Goal: Task Accomplishment & Management: Use online tool/utility

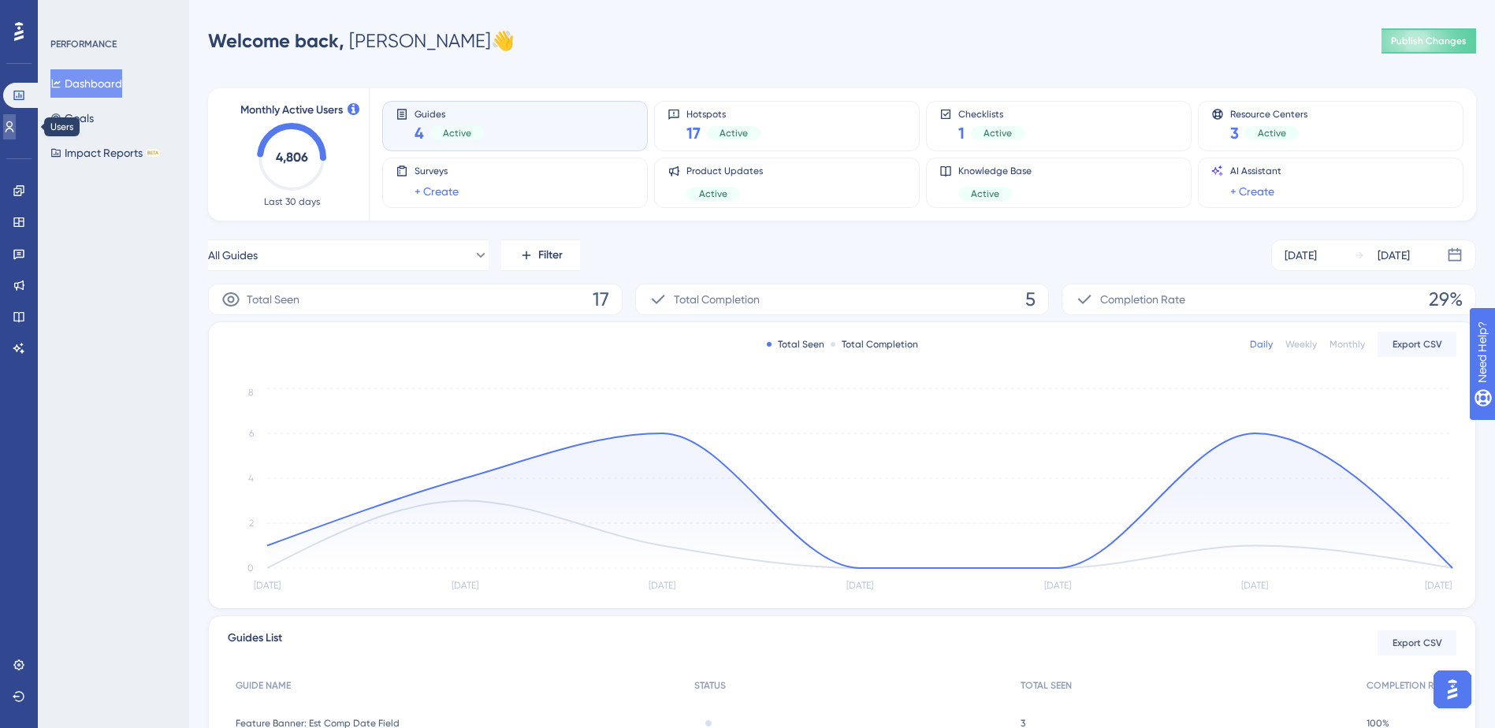
click at [4, 132] on link at bounding box center [9, 126] width 13 height 25
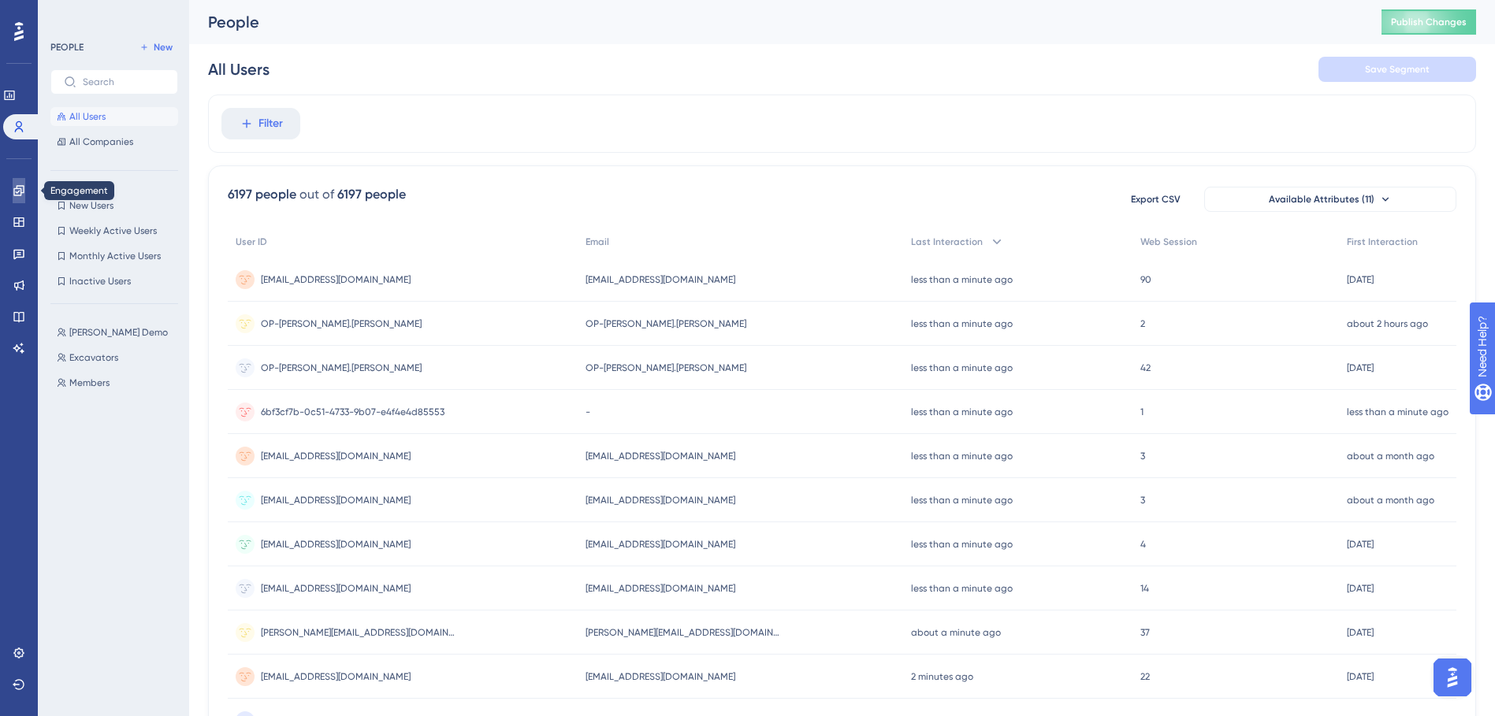
click at [24, 198] on link at bounding box center [19, 190] width 13 height 25
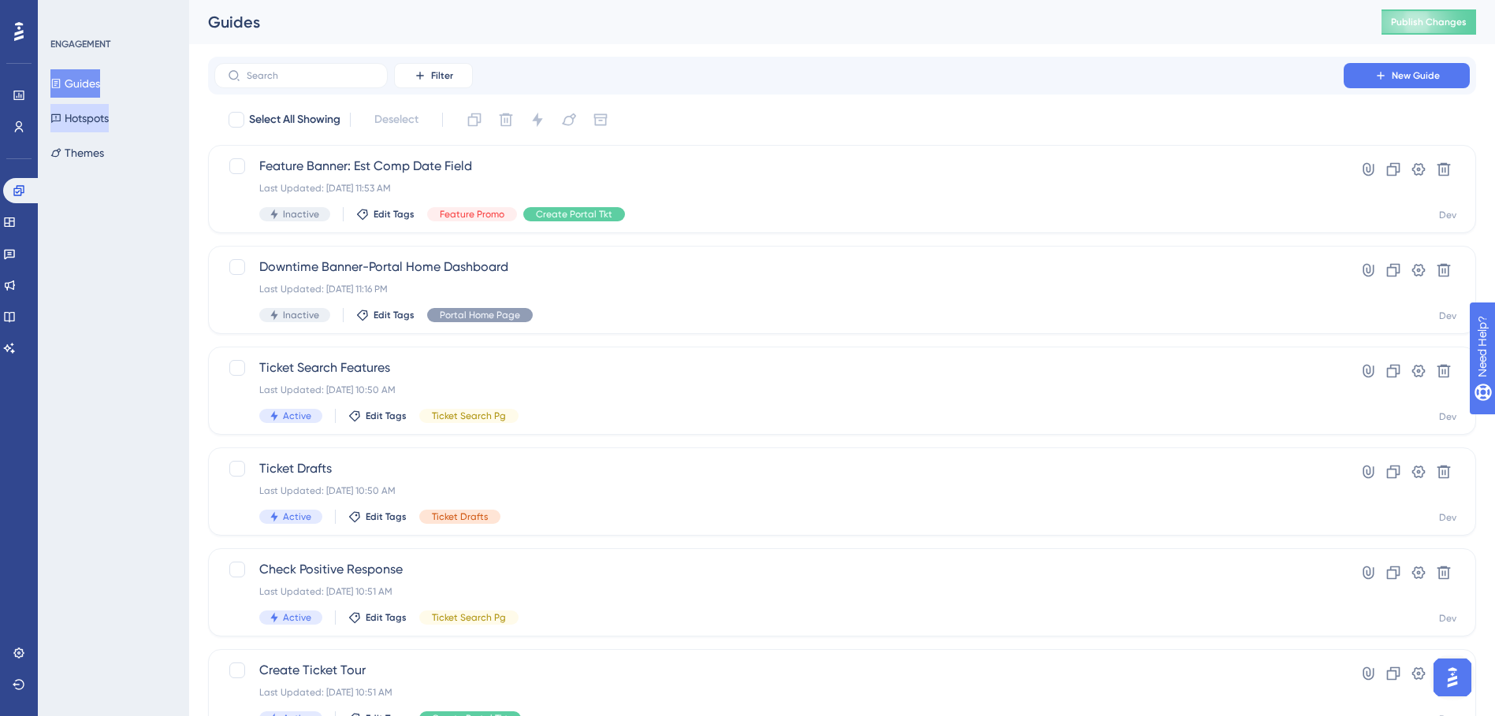
click at [87, 110] on button "Hotspots" at bounding box center [79, 118] width 58 height 28
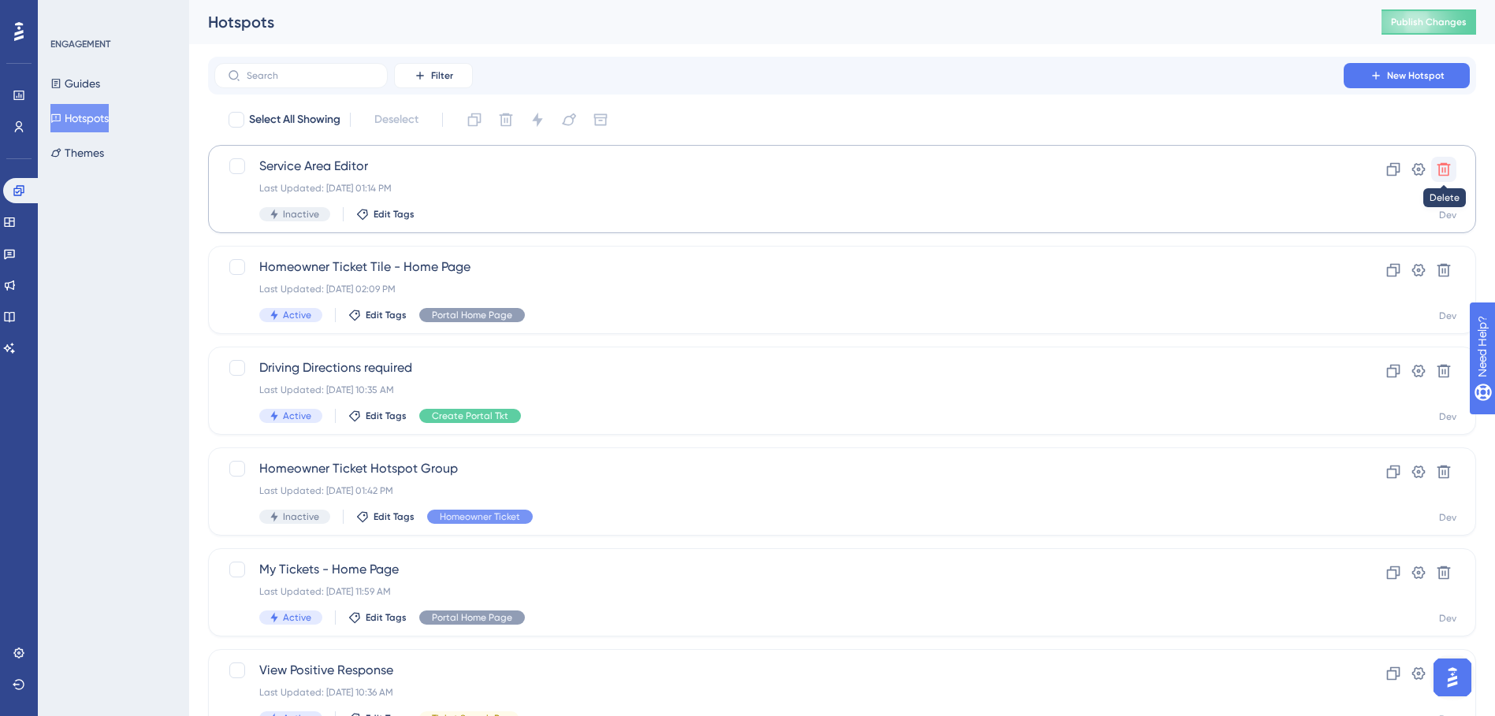
click at [1451, 168] on icon at bounding box center [1444, 170] width 16 height 16
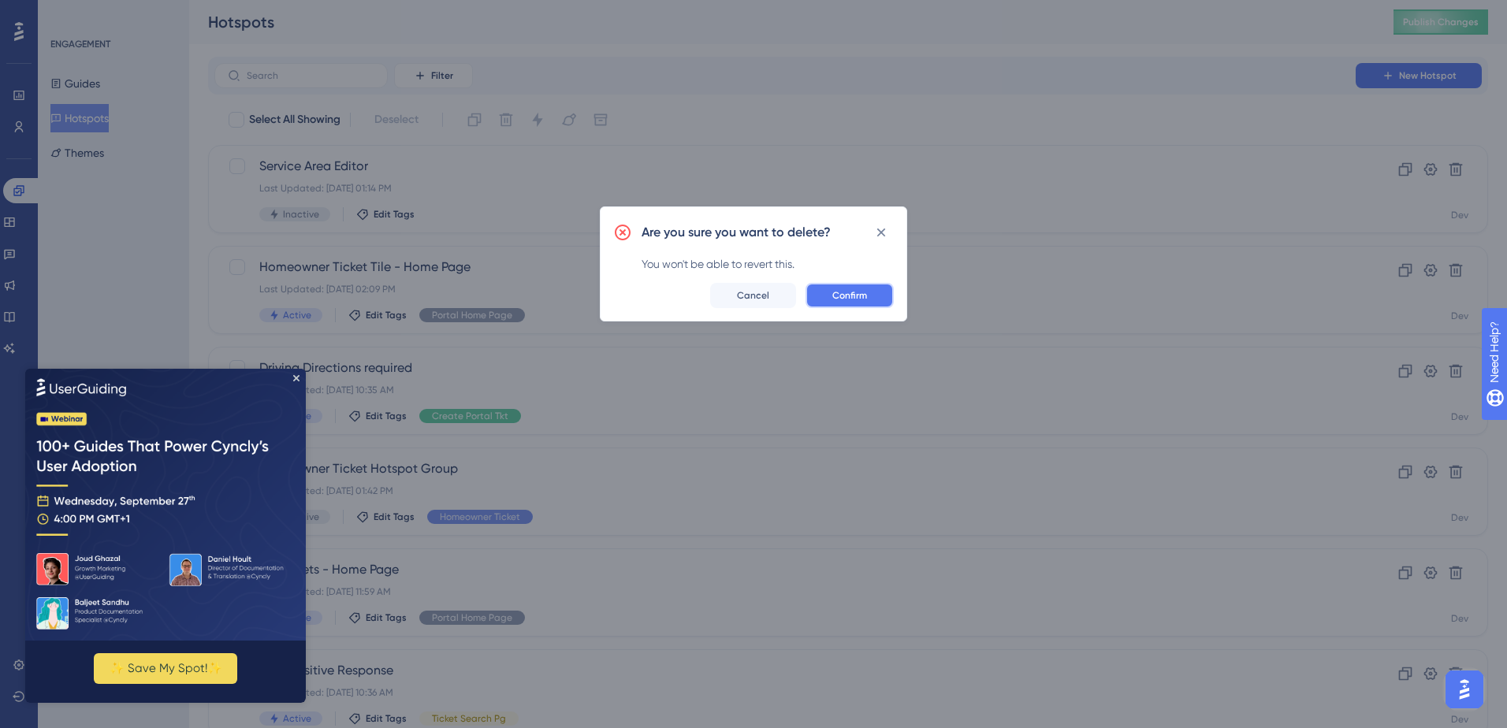
click at [842, 294] on span "Confirm" at bounding box center [849, 295] width 35 height 13
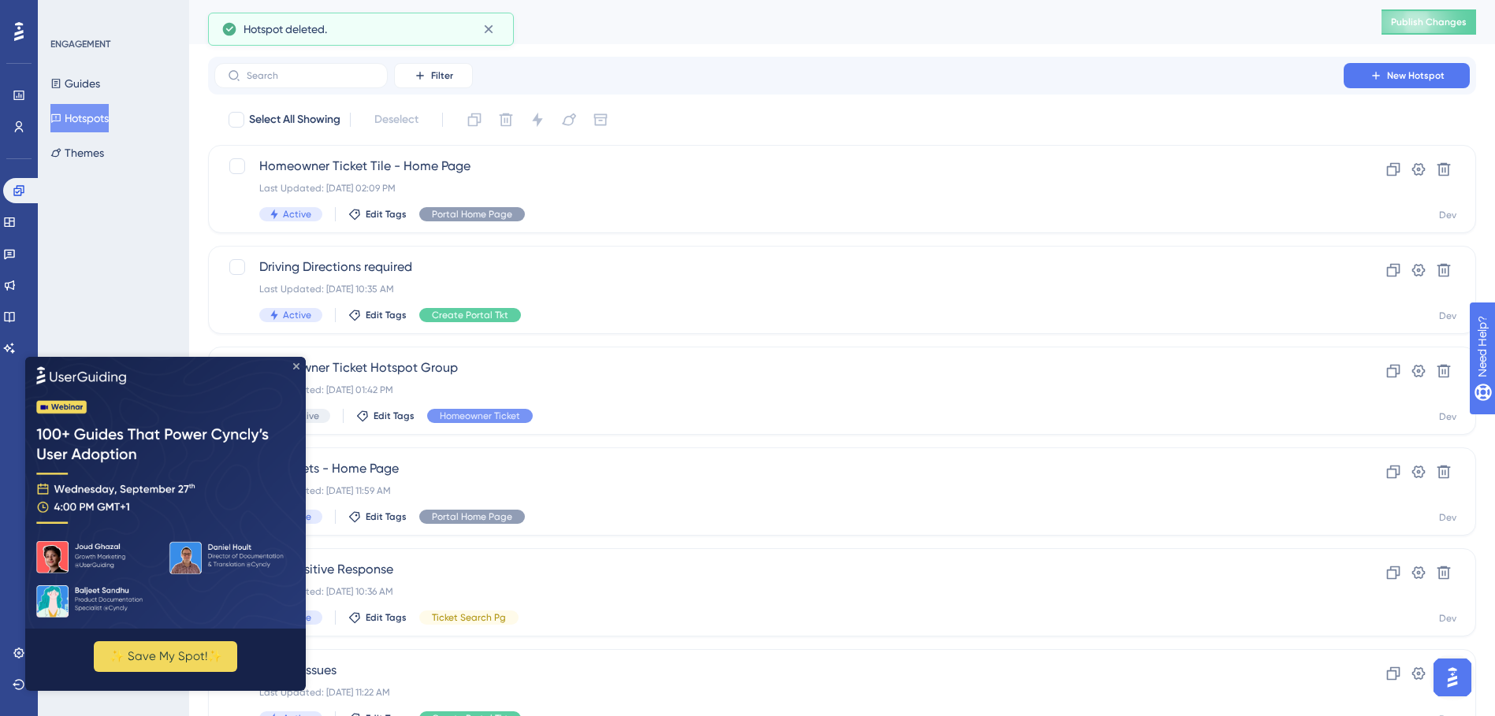
click at [294, 363] on icon "Close Preview" at bounding box center [296, 366] width 6 height 6
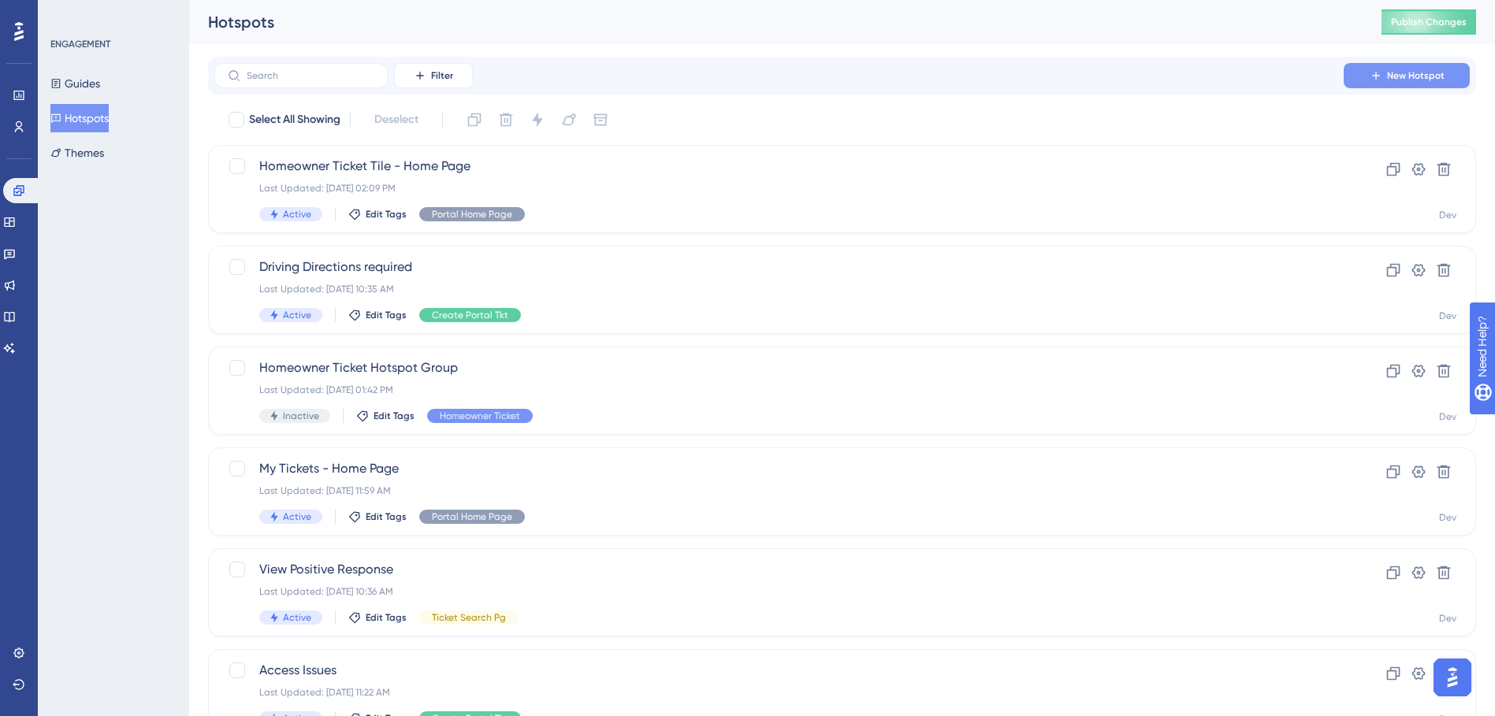
click at [1399, 76] on span "New Hotspot" at bounding box center [1416, 75] width 58 height 13
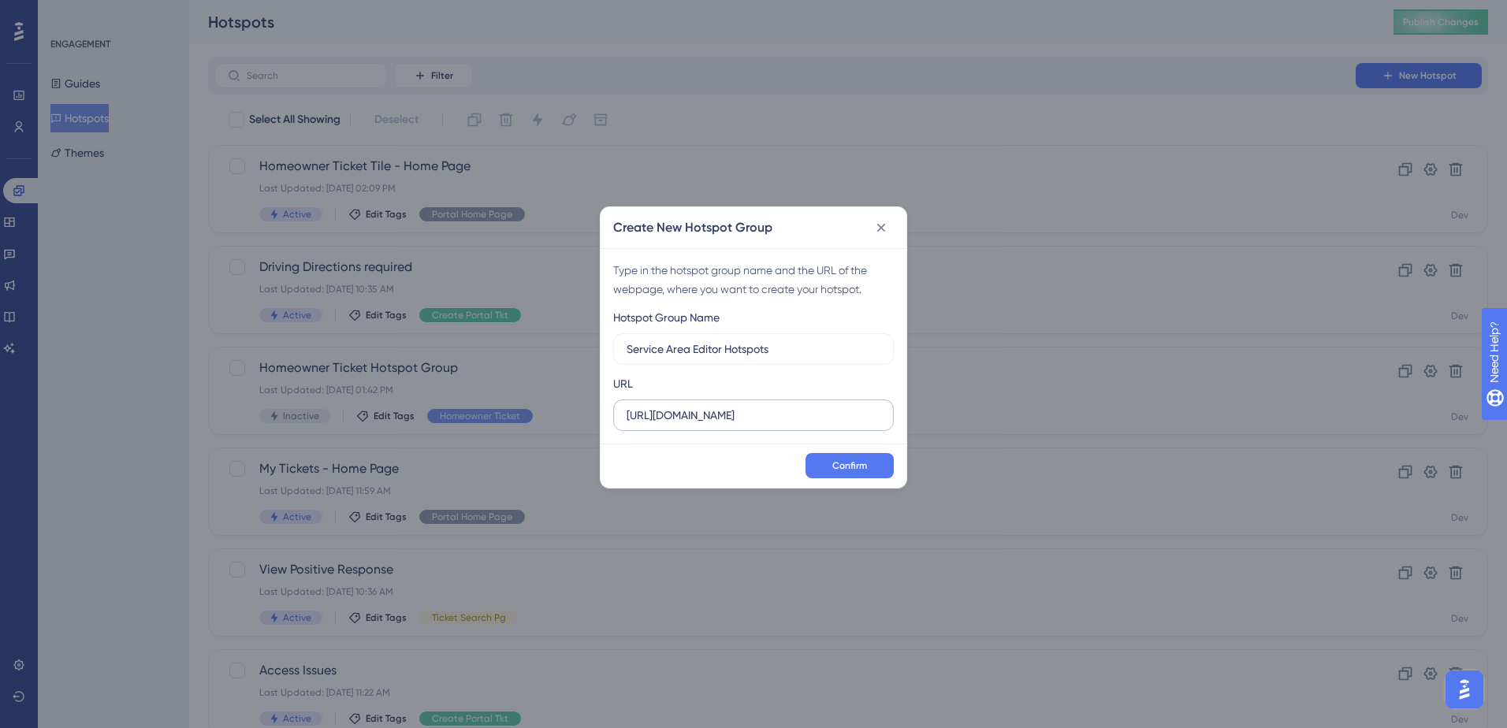
type input "Service Area Editor Hotspots"
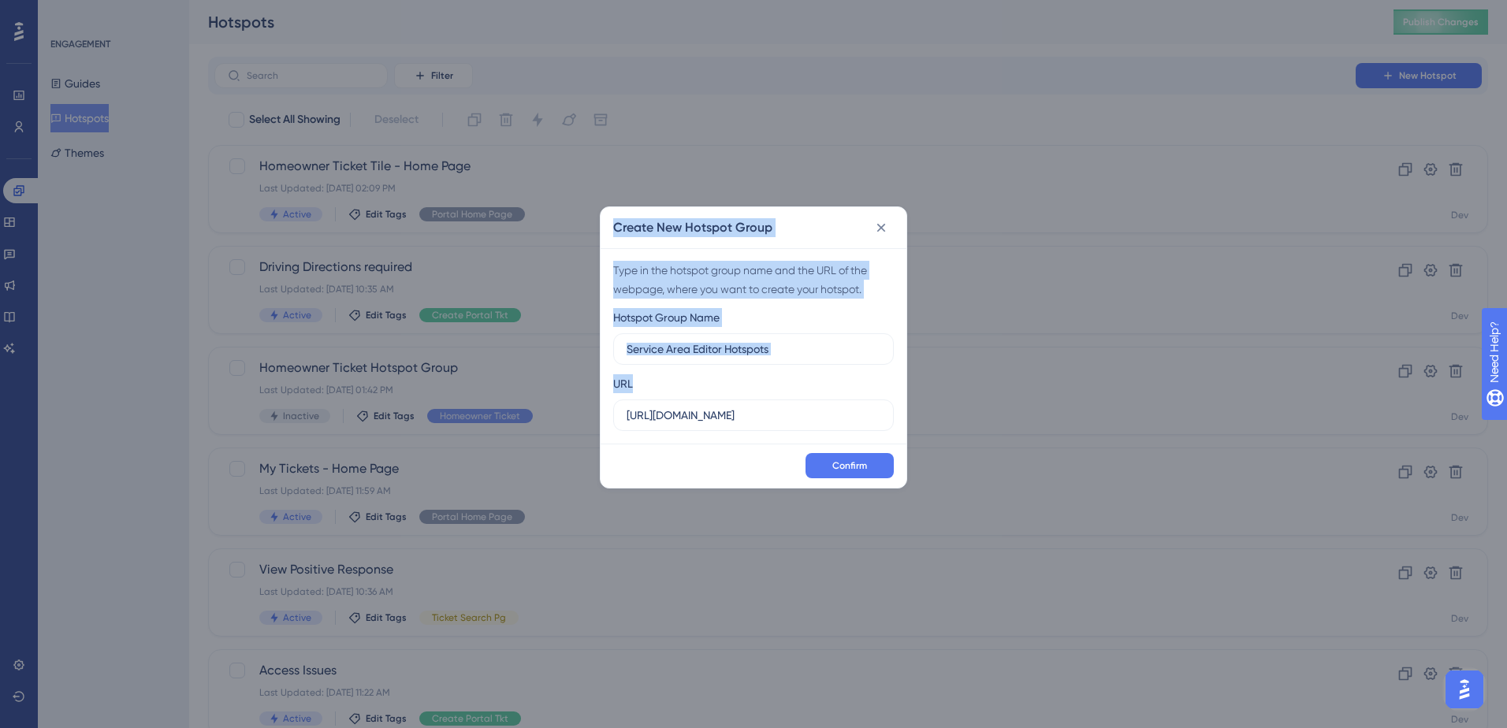
drag, startPoint x: 798, startPoint y: 428, endPoint x: 515, endPoint y: 407, distance: 284.5
click at [515, 407] on div "Create New Hotspot Group Type in the hotspot group name and the URL of the webp…" at bounding box center [753, 364] width 1507 height 728
click at [802, 404] on label "https://geoappdev.okie811.org" at bounding box center [753, 416] width 281 height 32
click at [802, 407] on input "https://geoappdev.okie811.org" at bounding box center [754, 415] width 254 height 17
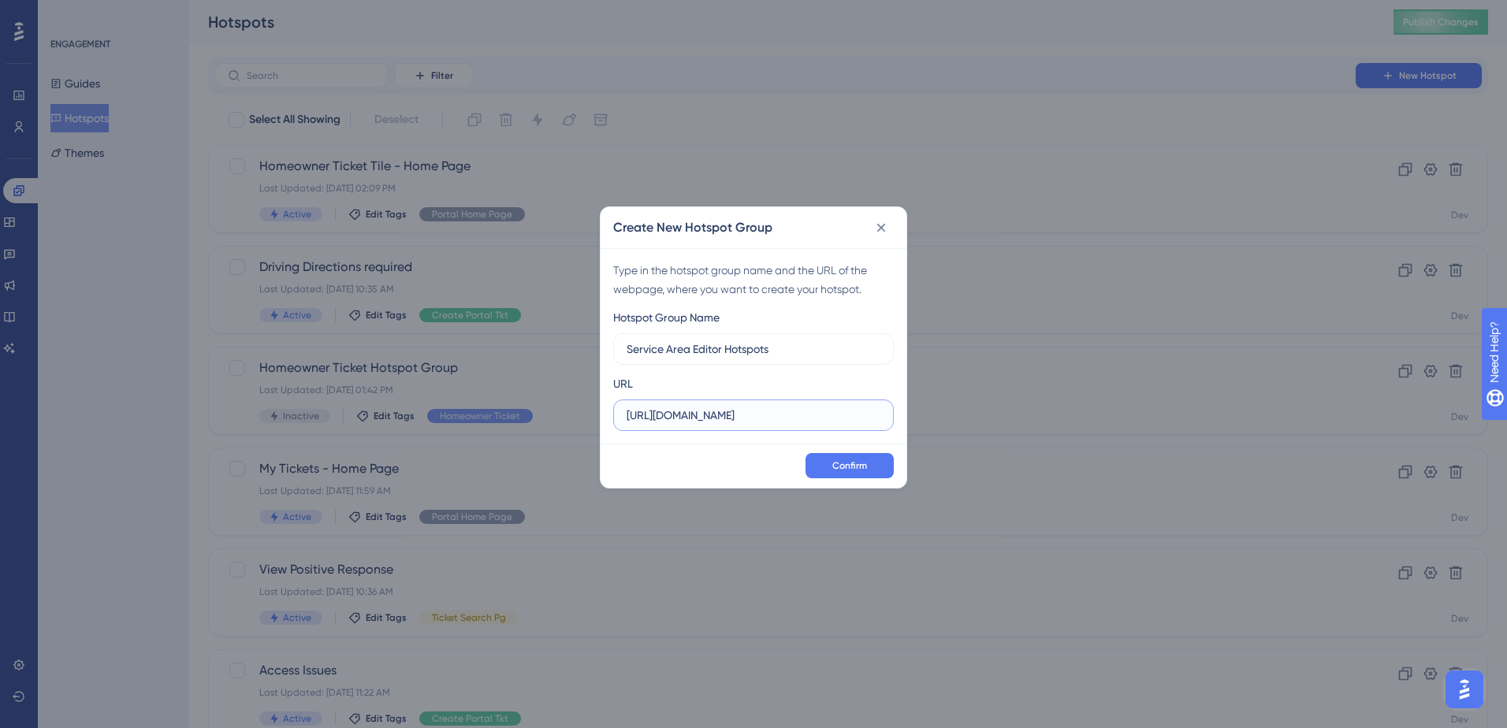
drag, startPoint x: 795, startPoint y: 420, endPoint x: 494, endPoint y: 417, distance: 301.1
click at [494, 417] on div "Create New Hotspot Group Type in the hotspot group name and the URL of the webp…" at bounding box center [753, 364] width 1507 height 728
paste input "/ui/map/editor/sa"
type input "[URL][DOMAIN_NAME]"
click at [863, 466] on span "Confirm" at bounding box center [849, 466] width 35 height 13
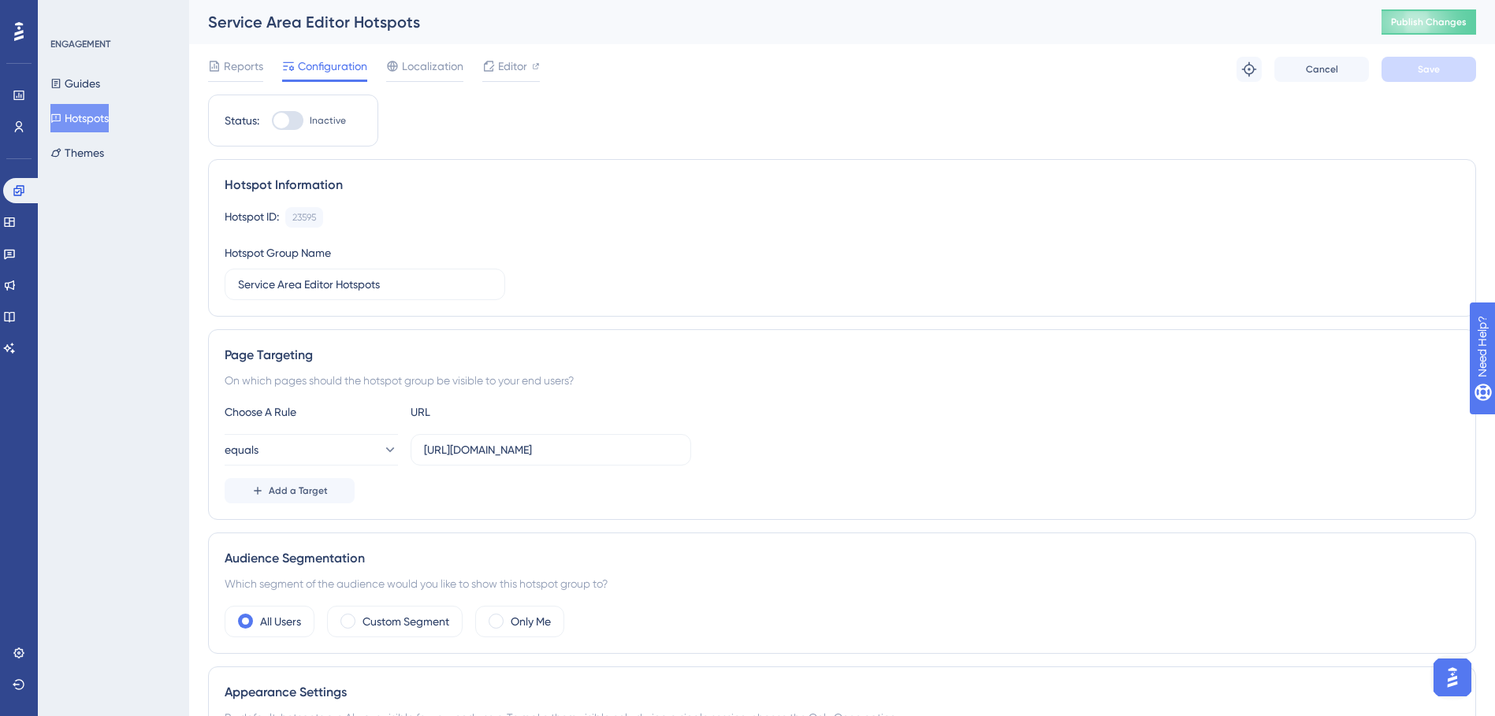
click at [422, 20] on div "Service Area Editor Hotspots" at bounding box center [775, 22] width 1134 height 22
click at [413, 24] on div "Service Area Editor Hotspots" at bounding box center [775, 22] width 1134 height 22
click at [403, 26] on div "Service Area Editor Hotspots" at bounding box center [775, 22] width 1134 height 22
click at [386, 288] on input "Service Area Editor Hotspots" at bounding box center [365, 284] width 254 height 17
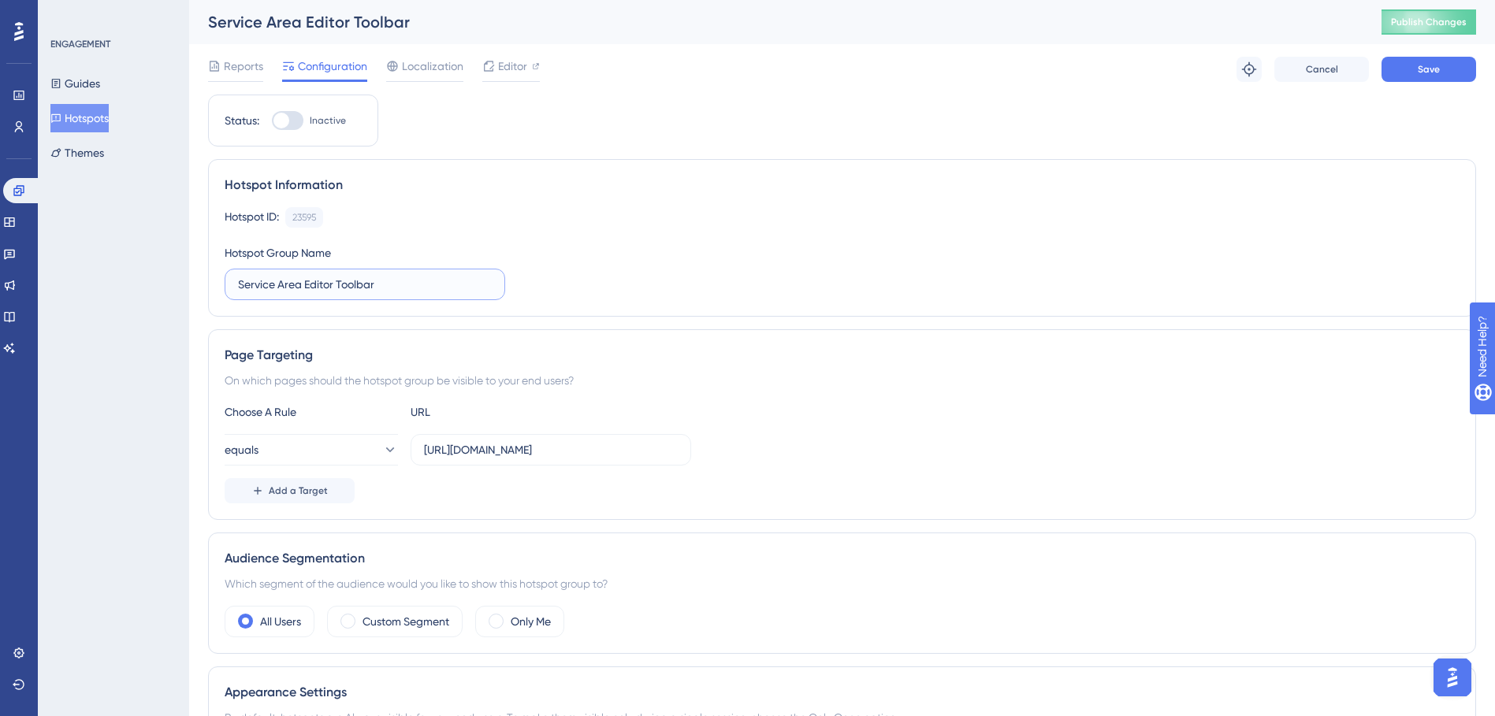
type input "Service Area Editor Toolbar"
click at [756, 221] on div "Hotspot ID: 23595 Copy" at bounding box center [842, 217] width 1235 height 20
click at [298, 120] on div at bounding box center [288, 120] width 32 height 19
click at [272, 121] on input "Inactive" at bounding box center [271, 121] width 1 height 1
checkbox input "true"
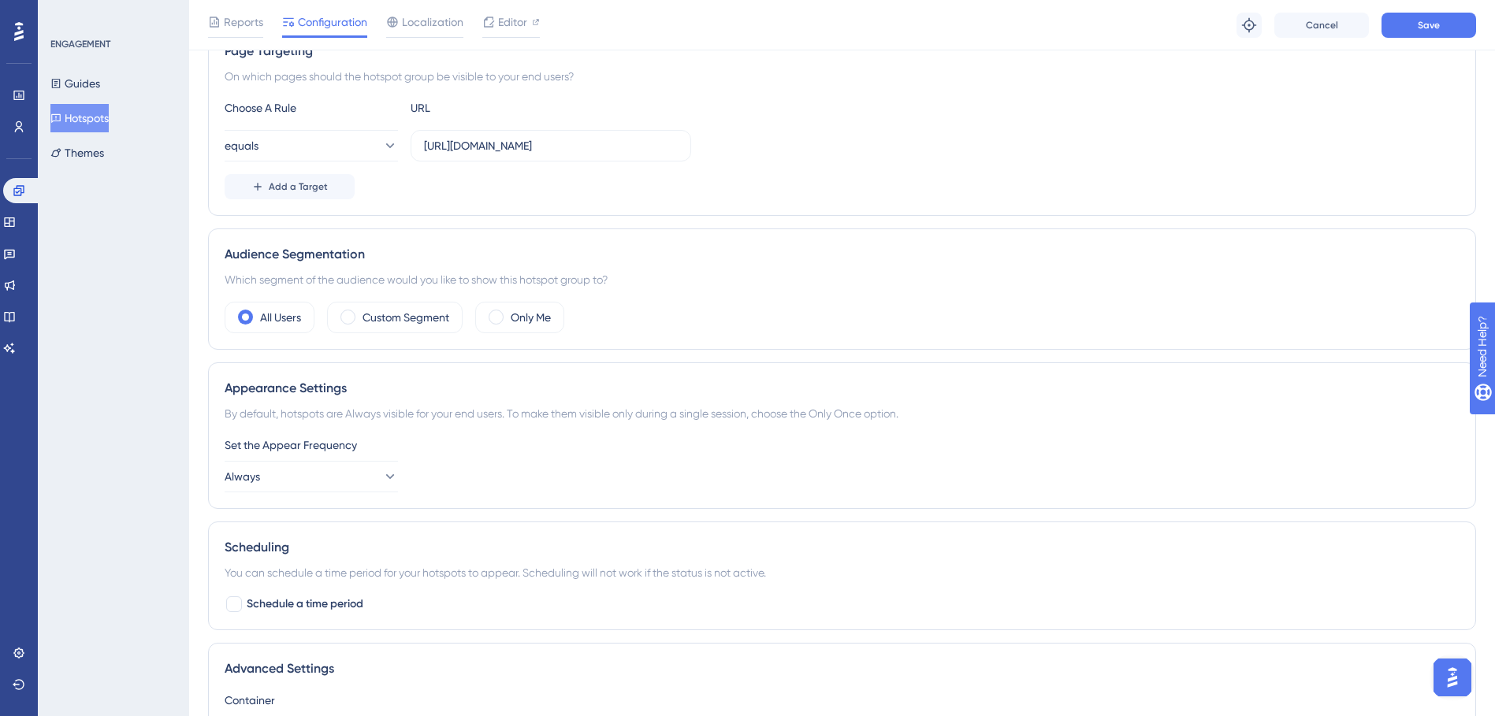
scroll to position [394, 0]
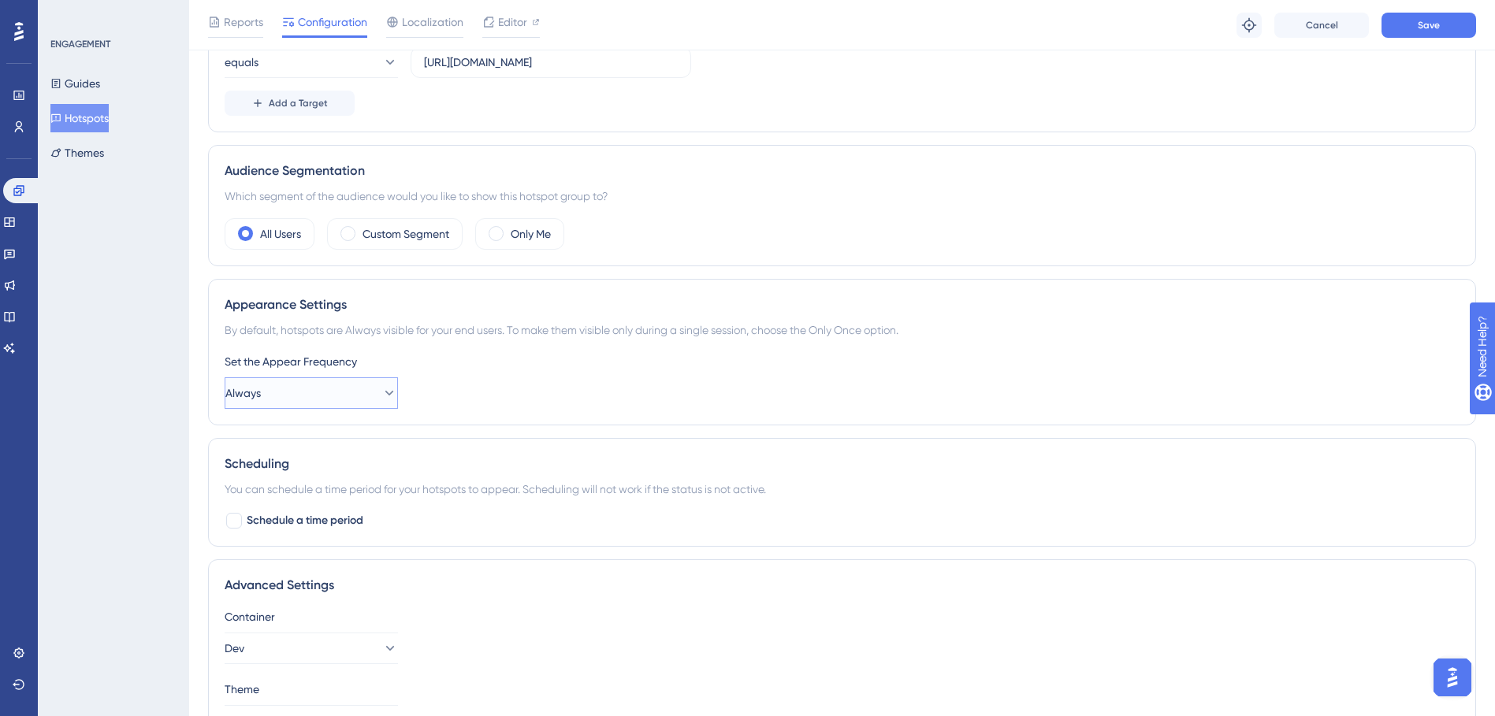
click at [389, 392] on button "Always" at bounding box center [311, 394] width 173 height 32
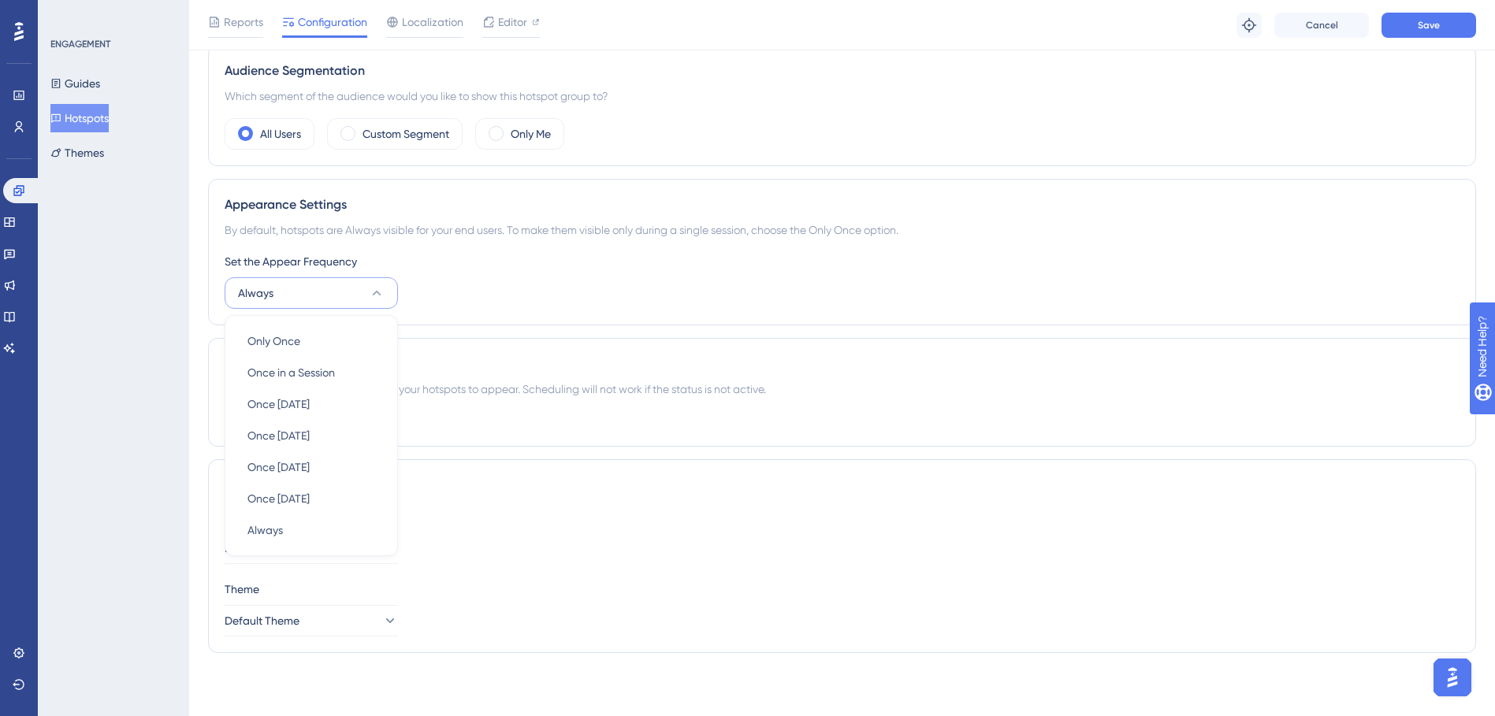
click at [363, 295] on button "Always" at bounding box center [311, 293] width 173 height 32
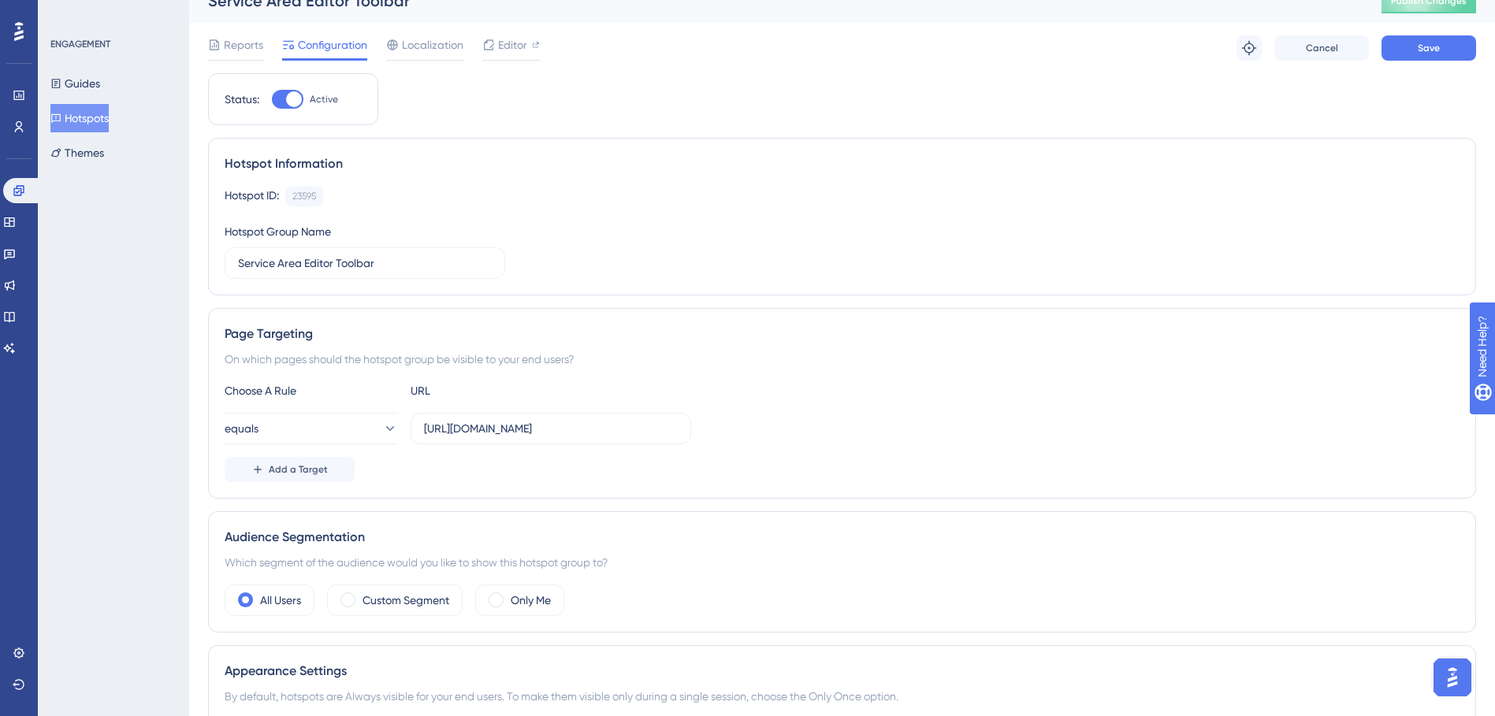
scroll to position [0, 0]
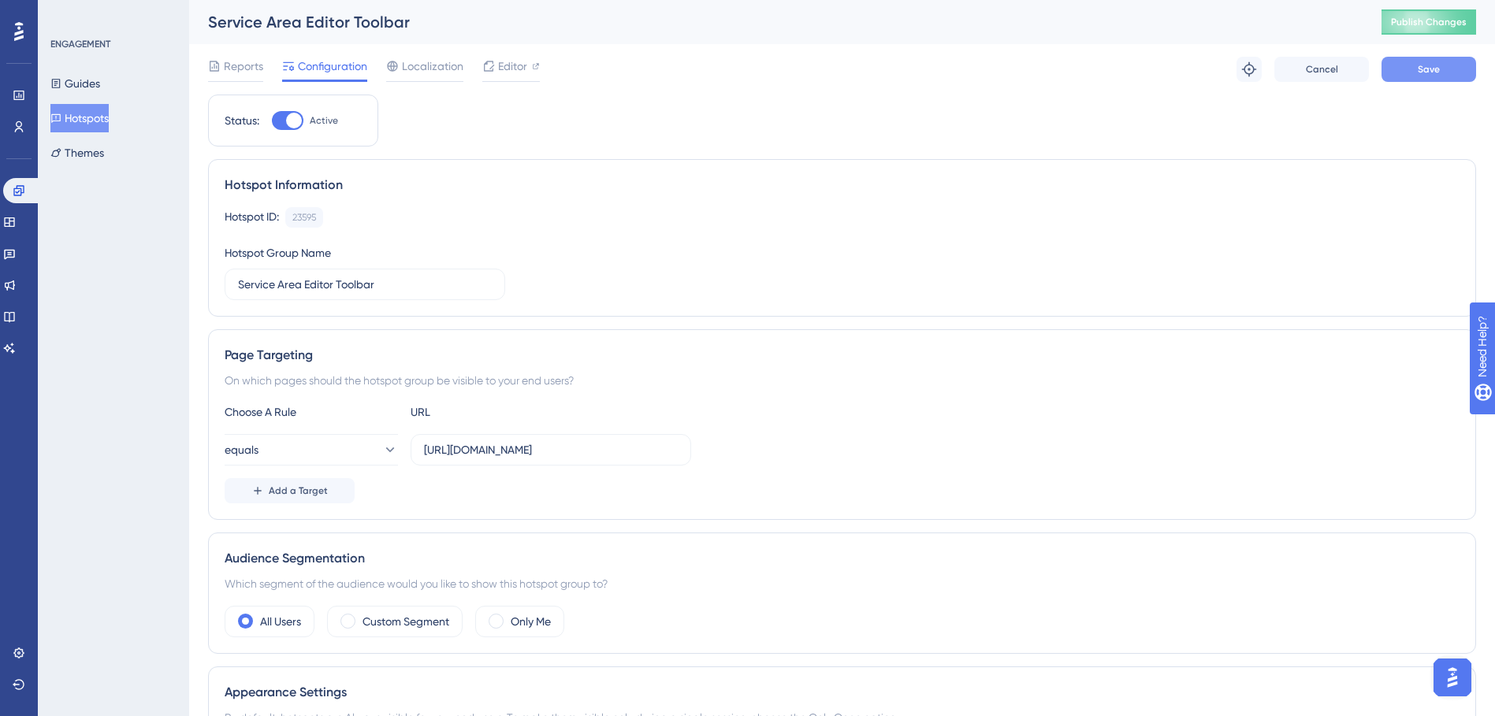
click at [1450, 76] on button "Save" at bounding box center [1429, 69] width 95 height 25
click at [1434, 22] on span "Publish Changes" at bounding box center [1429, 22] width 76 height 13
click at [503, 68] on span "Editor" at bounding box center [512, 66] width 29 height 19
click at [1446, 28] on button "Publish Changes" at bounding box center [1429, 21] width 95 height 25
click at [491, 73] on div at bounding box center [488, 66] width 13 height 19
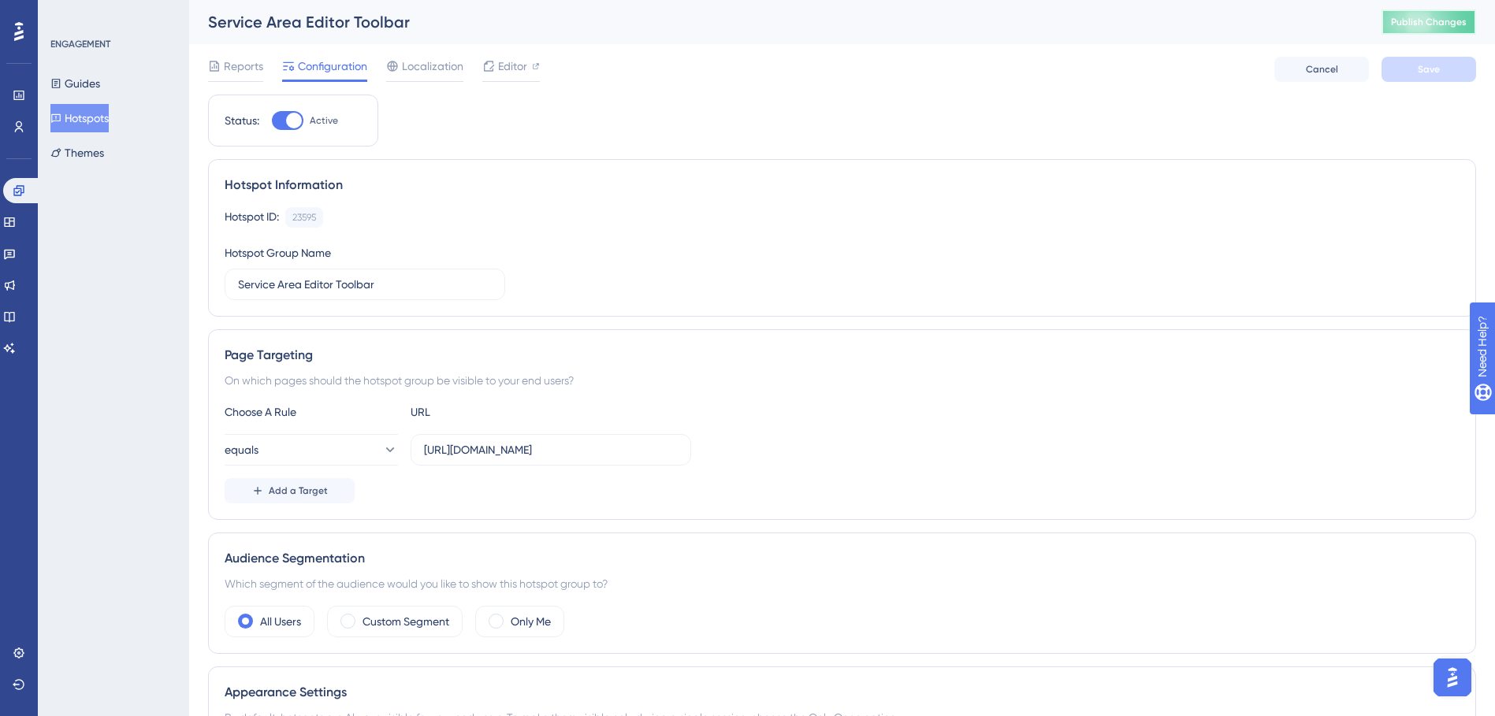
click at [1441, 23] on span "Publish Changes" at bounding box center [1429, 22] width 76 height 13
click at [100, 78] on button "Guides" at bounding box center [75, 83] width 50 height 28
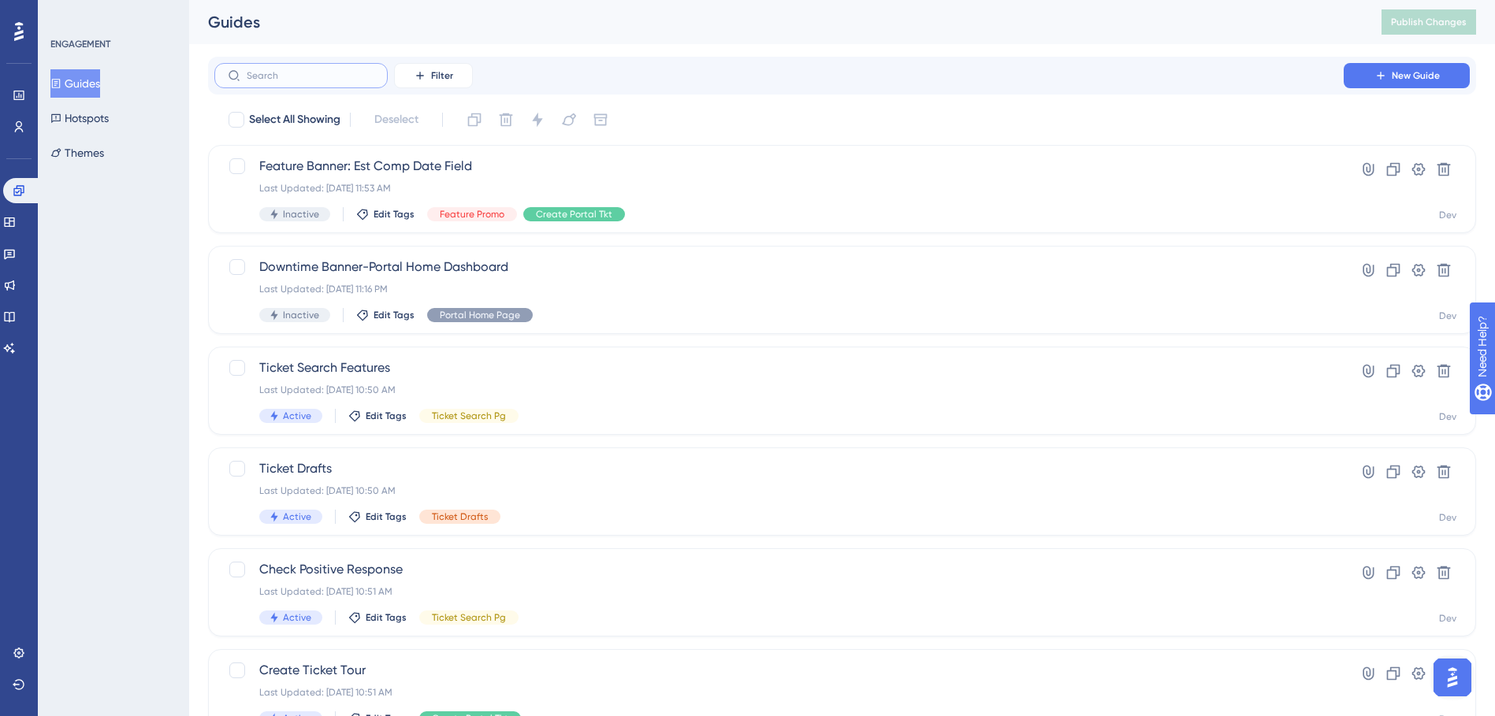
click at [266, 76] on input "text" at bounding box center [311, 75] width 128 height 11
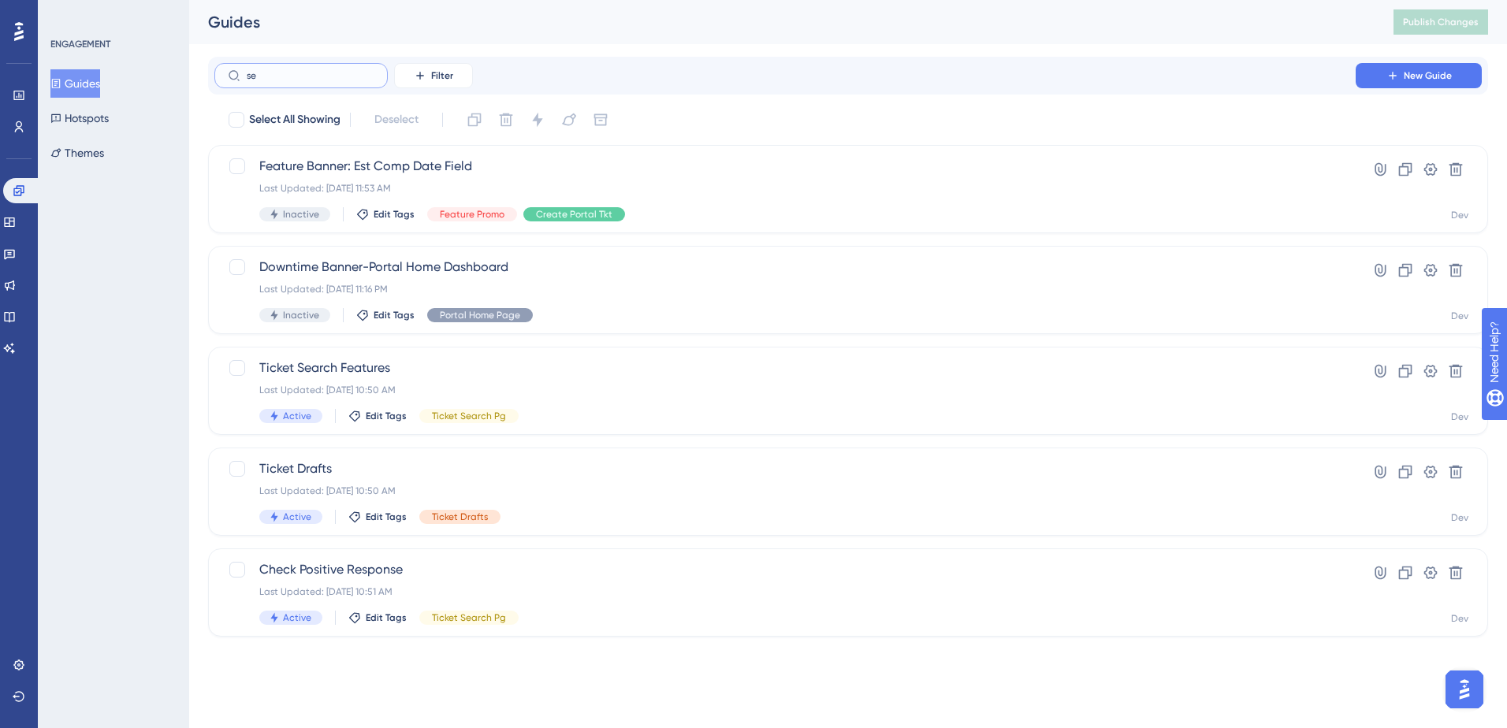
type input "ser"
checkbox input "true"
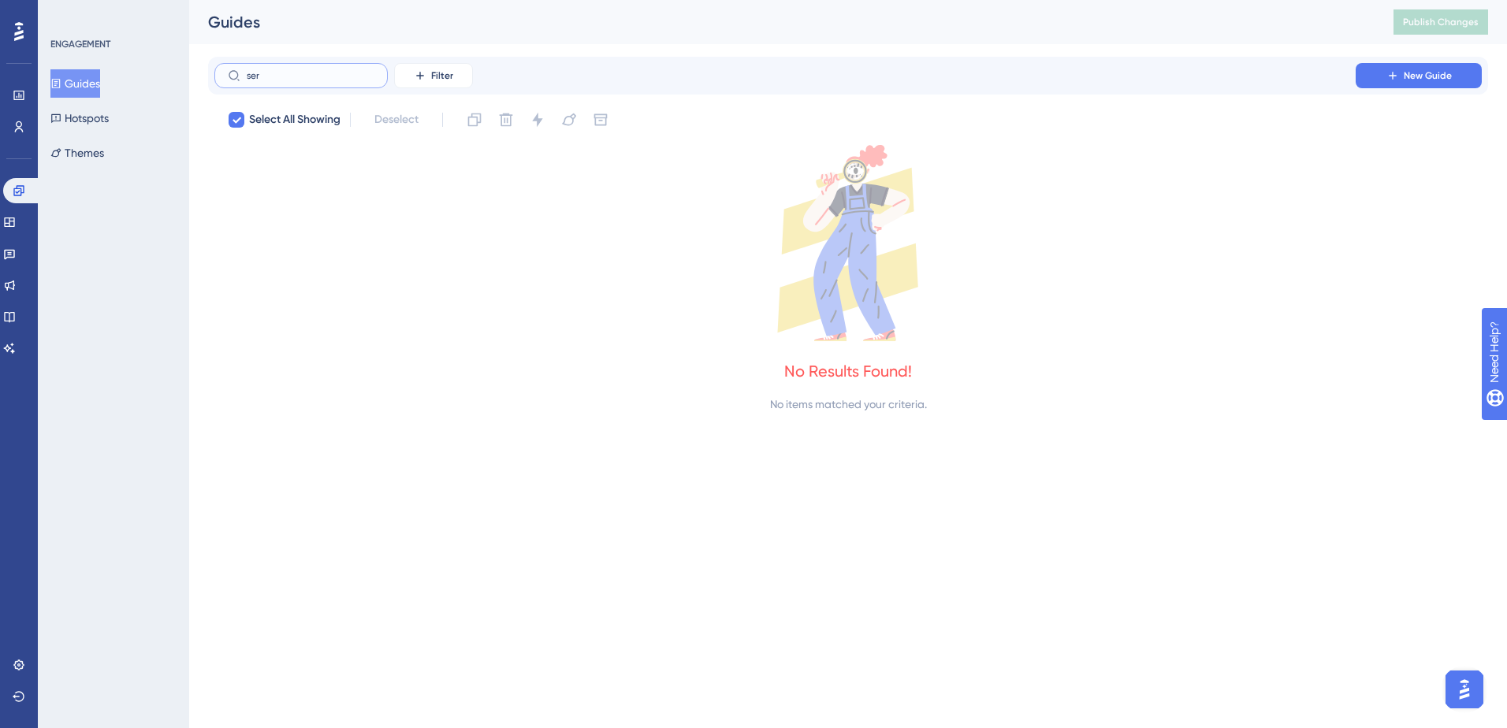
type input "serv"
drag, startPoint x: 298, startPoint y: 79, endPoint x: 189, endPoint y: 79, distance: 108.8
click at [189, 79] on div "Performance Users Engagement Widgets Feedback Product Updates Knowledge Base AI…" at bounding box center [848, 219] width 1318 height 439
checkbox input "false"
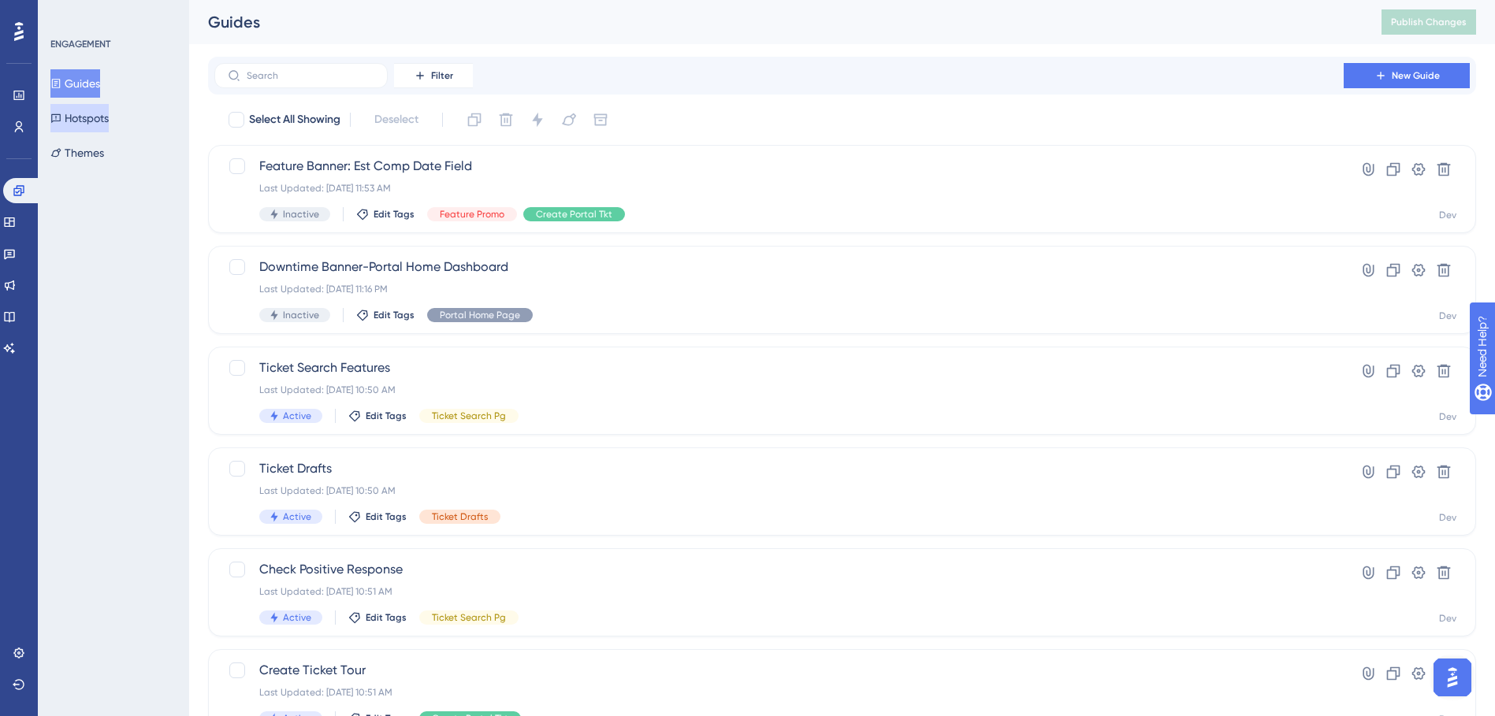
click at [108, 126] on button "Hotspots" at bounding box center [79, 118] width 58 height 28
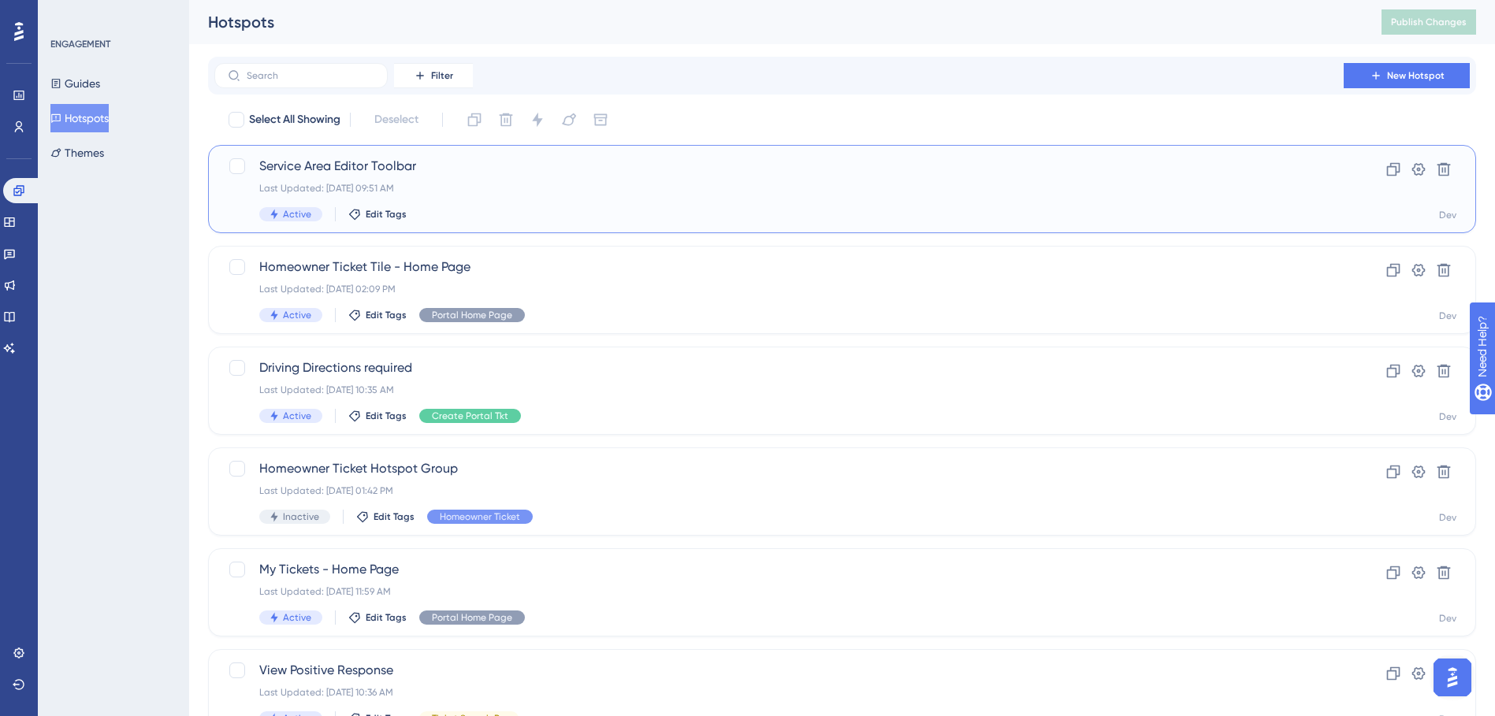
click at [621, 184] on div "Last Updated: [DATE] 09:51 AM" at bounding box center [779, 188] width 1040 height 13
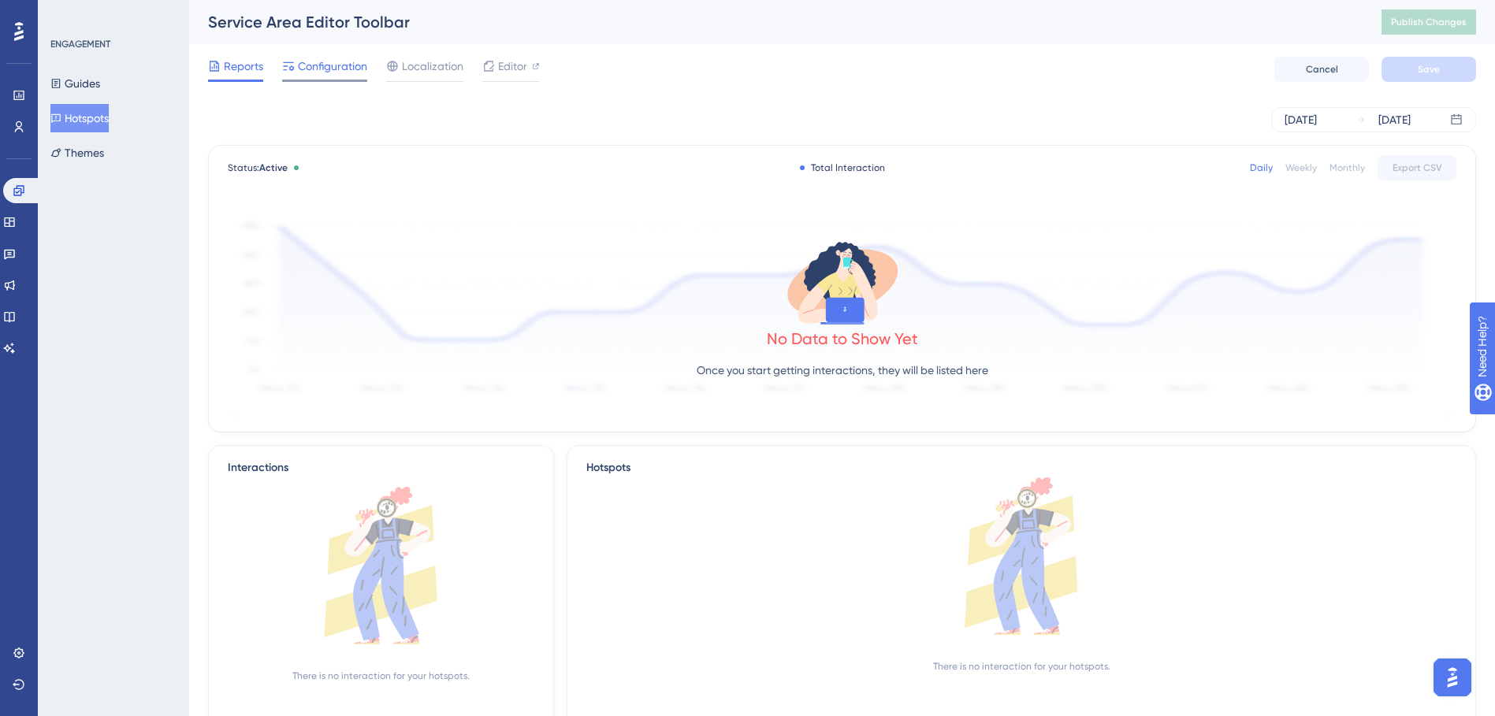
click at [326, 76] on div "Configuration" at bounding box center [324, 69] width 85 height 25
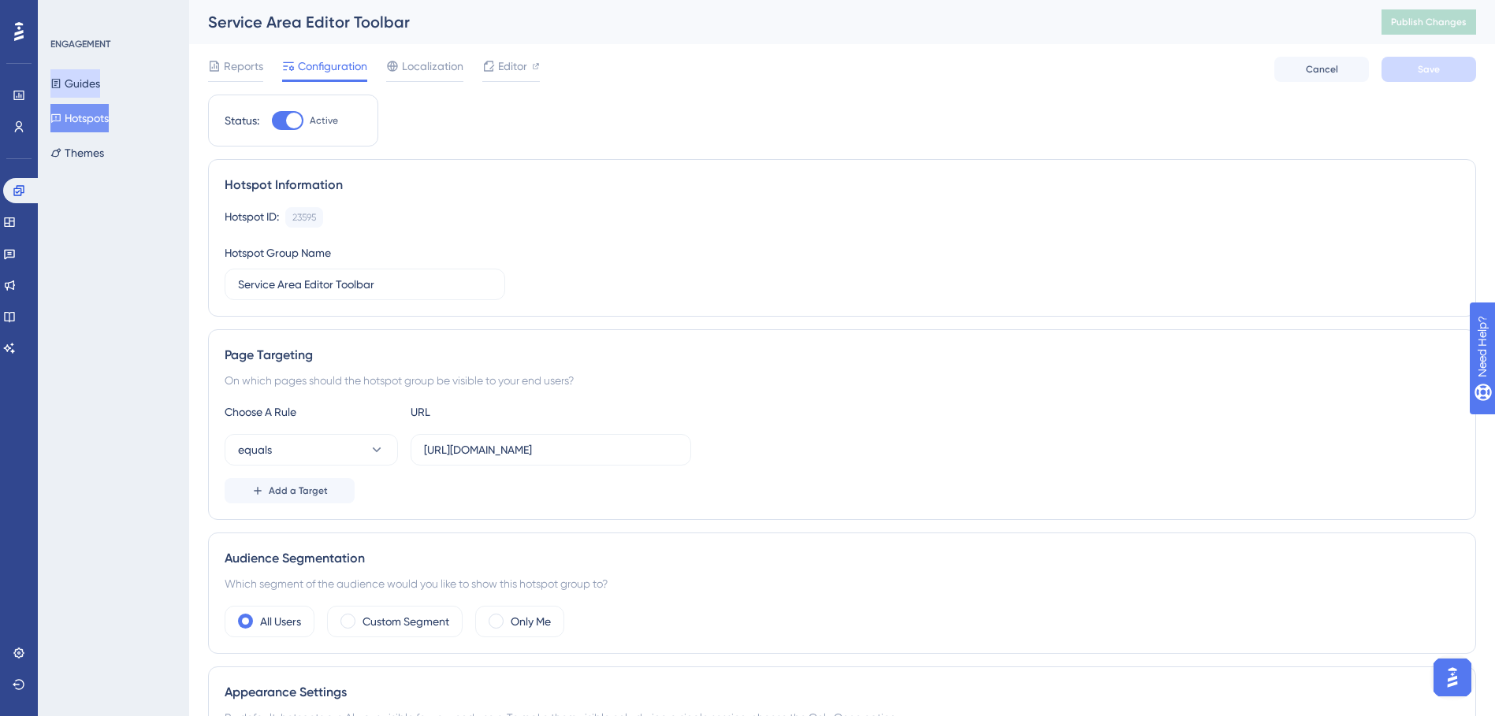
click at [100, 75] on button "Guides" at bounding box center [75, 83] width 50 height 28
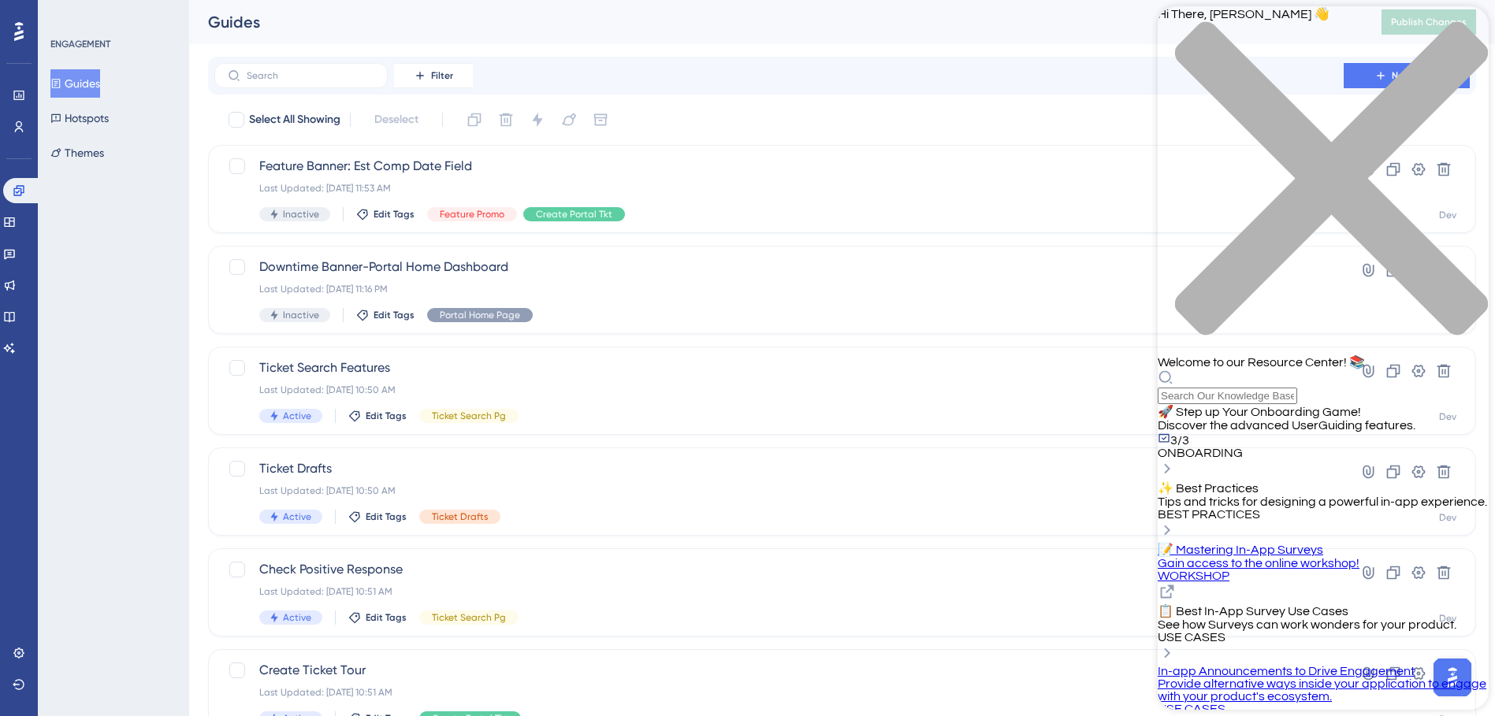
click at [1338, 432] on div "3/3 ONBOARDING" at bounding box center [1323, 446] width 331 height 28
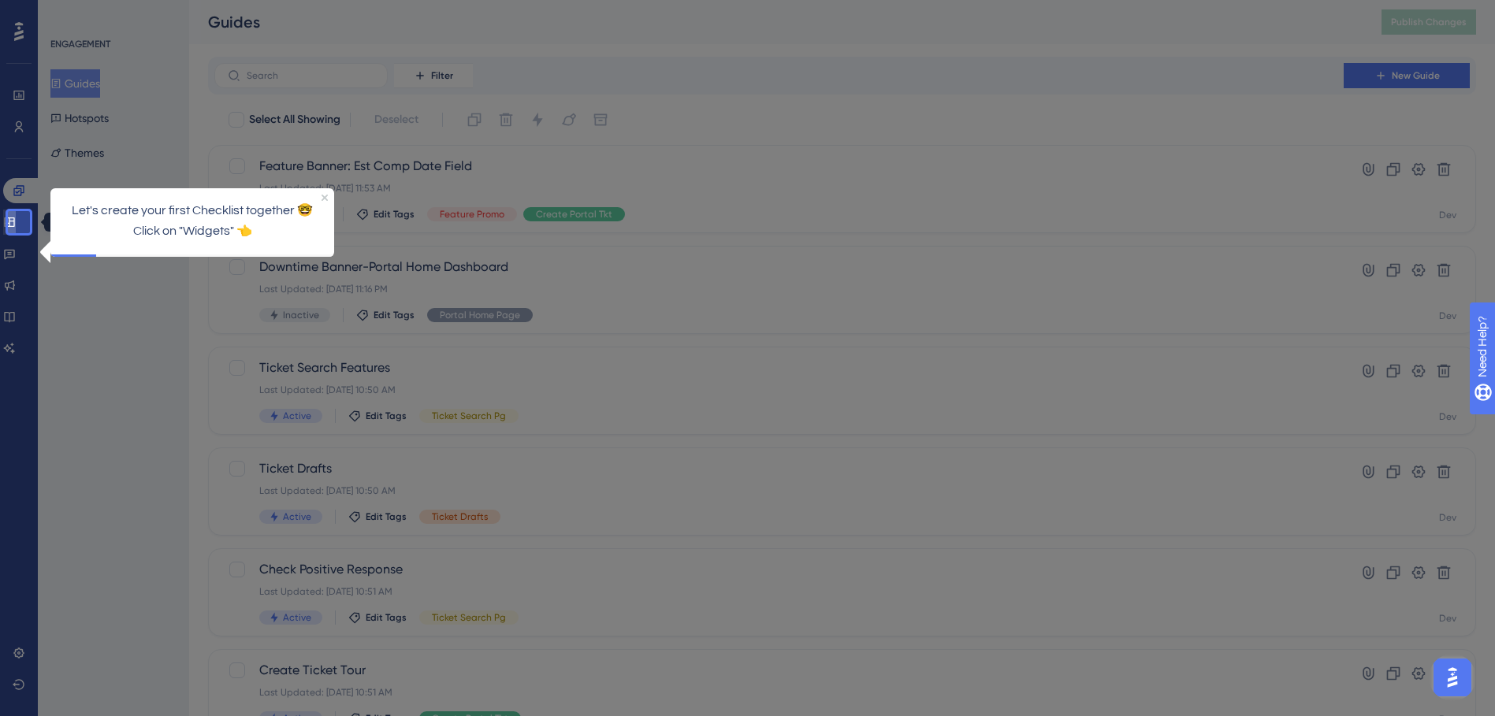
click at [16, 221] on link at bounding box center [9, 222] width 13 height 25
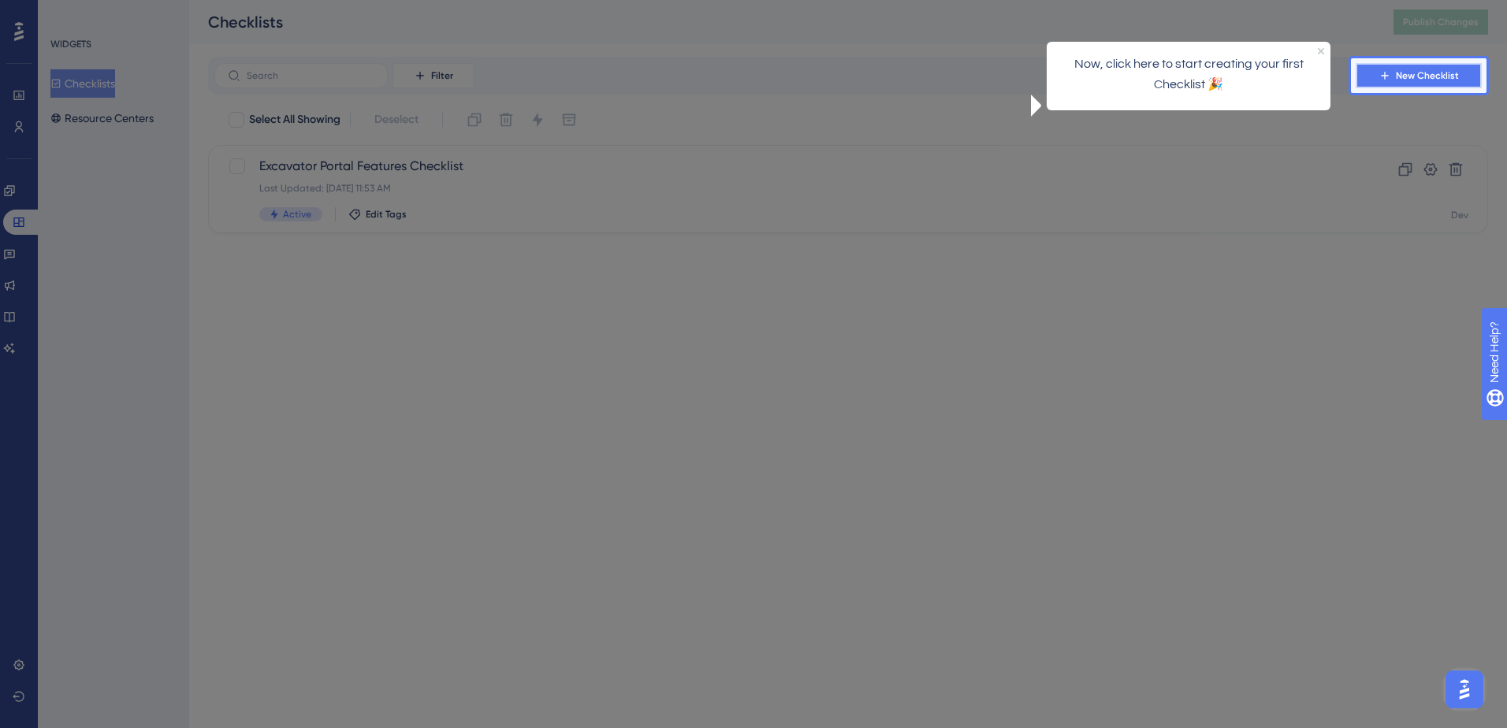
click at [1392, 84] on button "New Checklist" at bounding box center [1419, 75] width 126 height 25
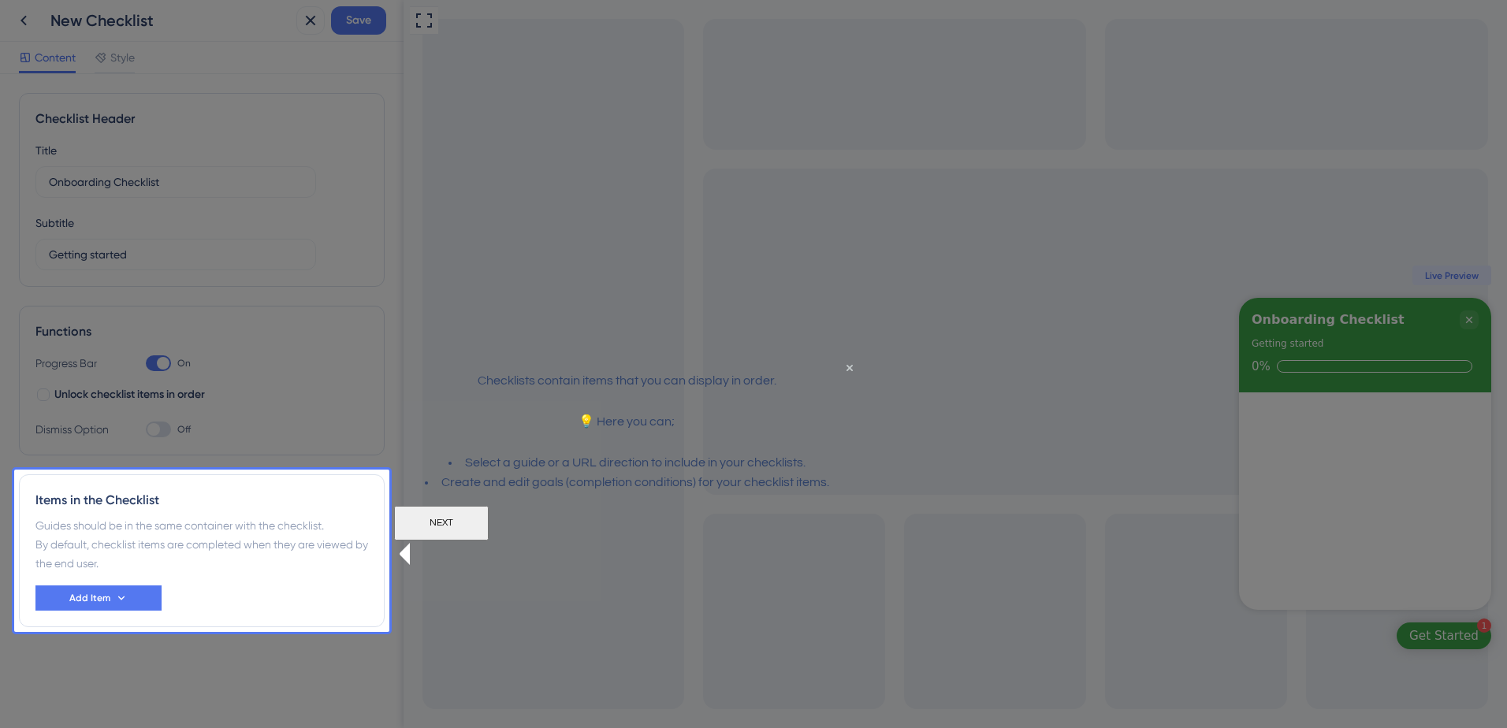
click at [489, 540] on button "NEXT" at bounding box center [441, 522] width 95 height 35
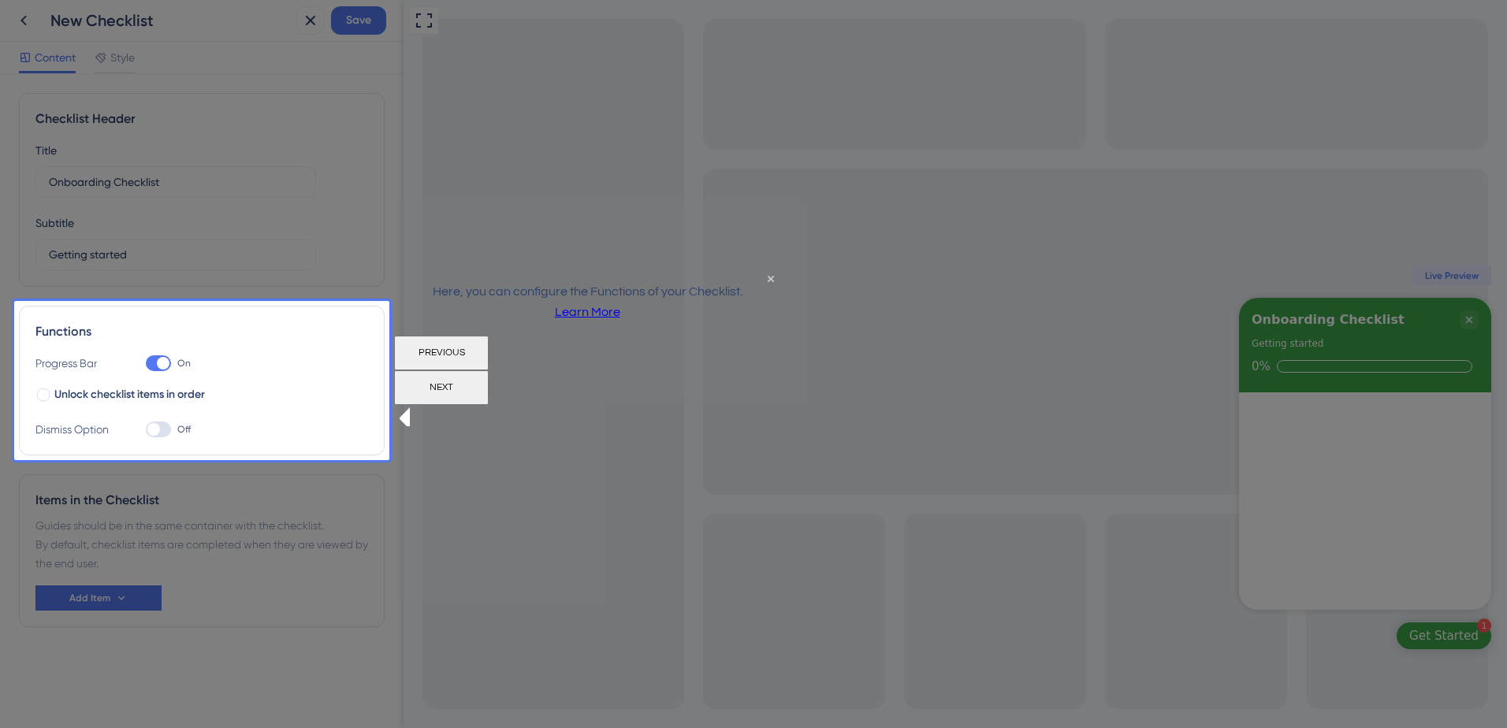
click at [489, 388] on button "NEXT" at bounding box center [441, 387] width 95 height 35
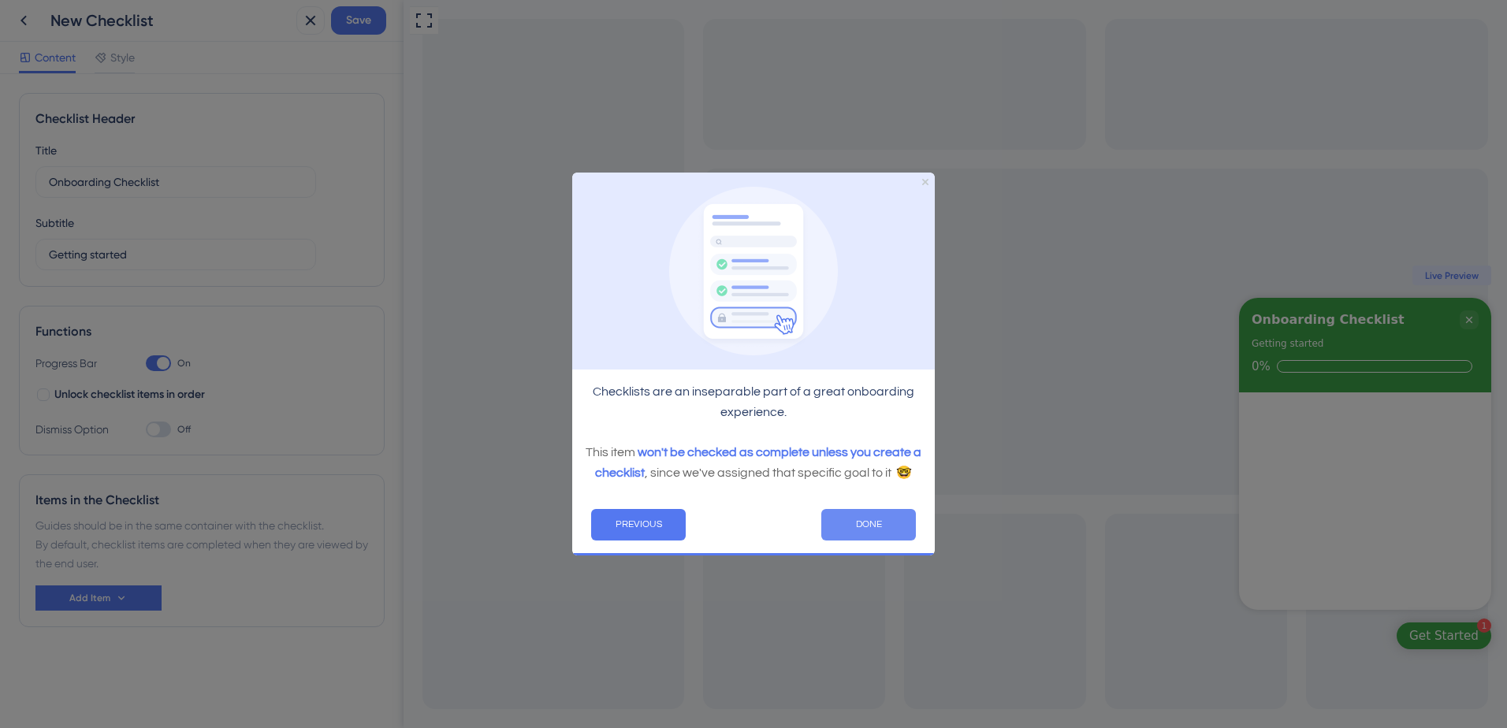
drag, startPoint x: 877, startPoint y: 514, endPoint x: 1045, endPoint y: 687, distance: 240.8
click at [877, 514] on button "DONE" at bounding box center [868, 524] width 95 height 32
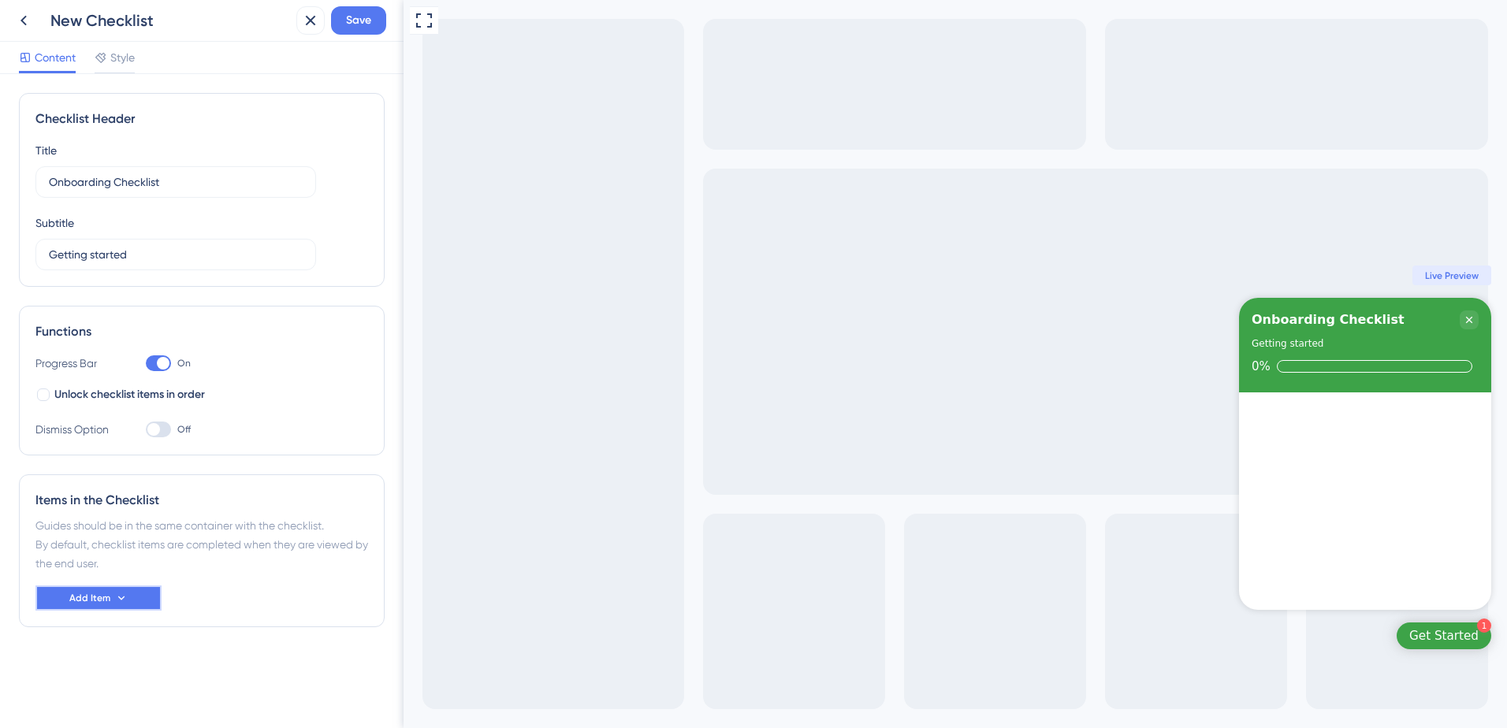
click at [140, 596] on button "Add Item" at bounding box center [98, 598] width 126 height 25
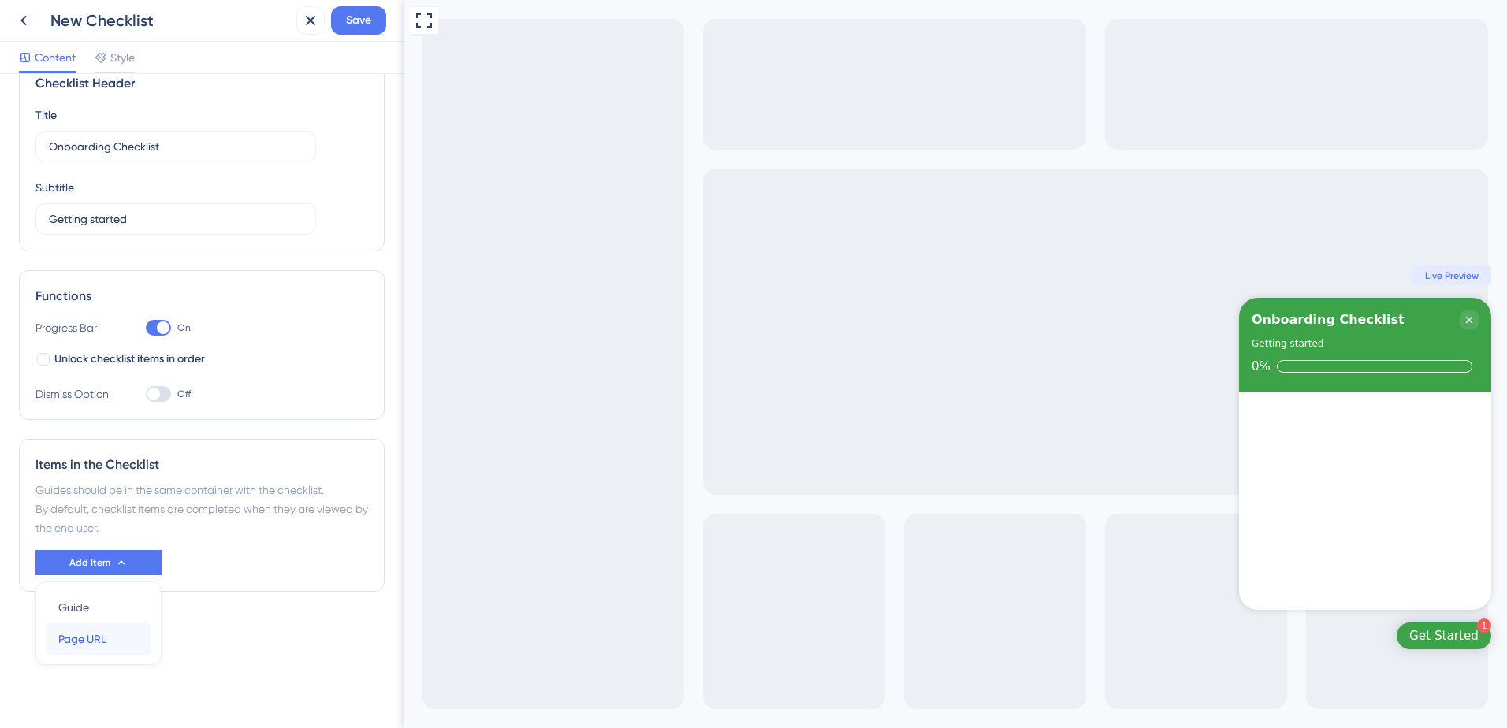
click at [128, 635] on div "Page URL Page URL" at bounding box center [98, 639] width 80 height 32
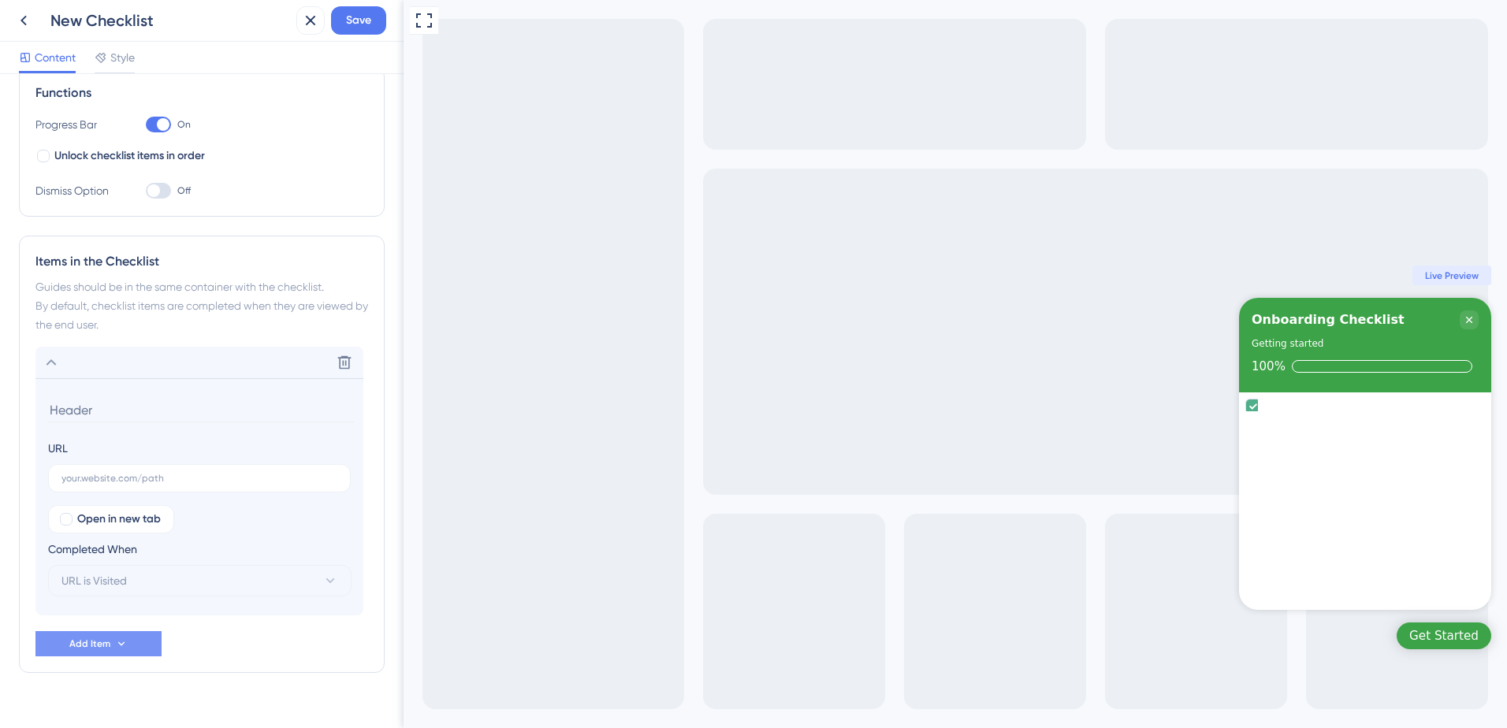
scroll to position [266, 0]
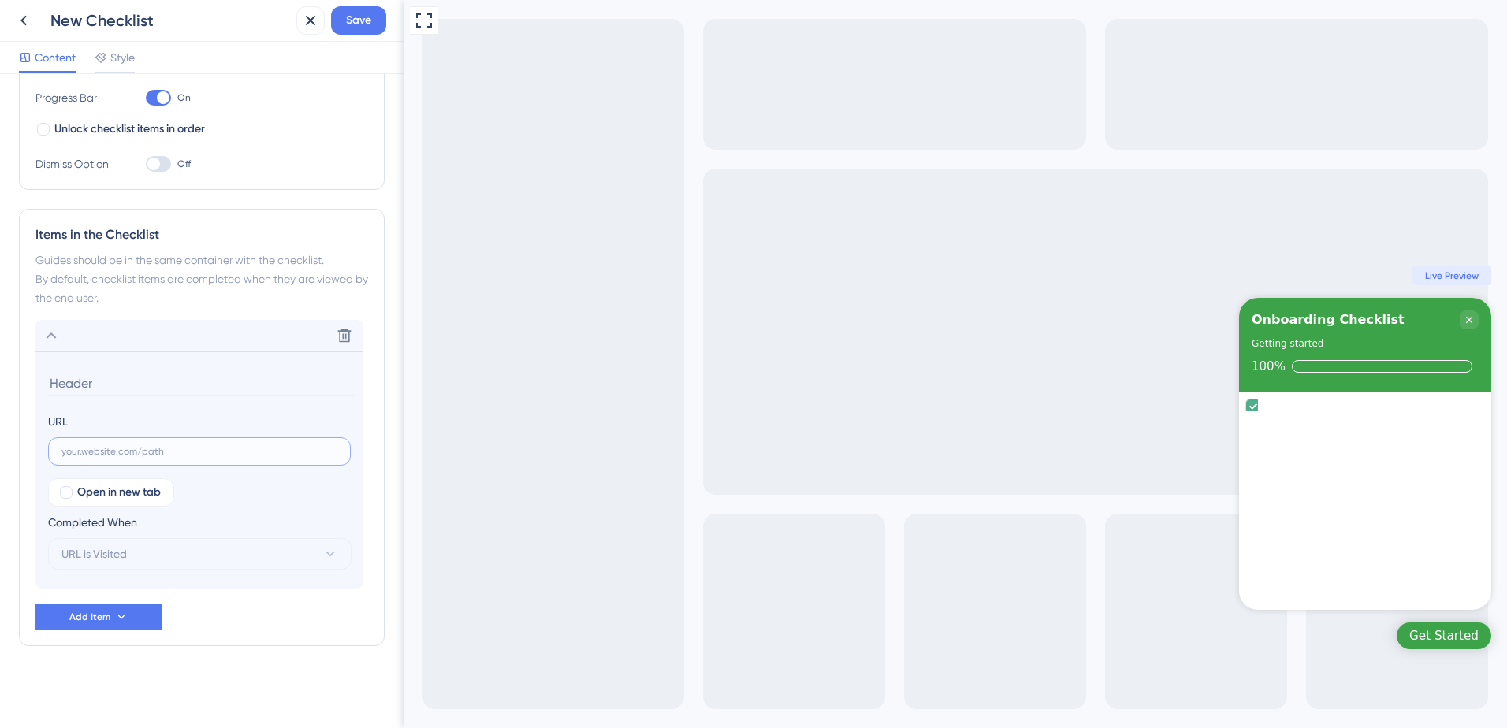
click at [168, 451] on input "text" at bounding box center [199, 451] width 276 height 11
paste input "[URL][DOMAIN_NAME]"
type input "[URL][DOMAIN_NAME]"
click at [337, 557] on icon at bounding box center [330, 554] width 16 height 16
click at [166, 642] on div "Goal is Reached Goal is Reached" at bounding box center [200, 634] width 258 height 32
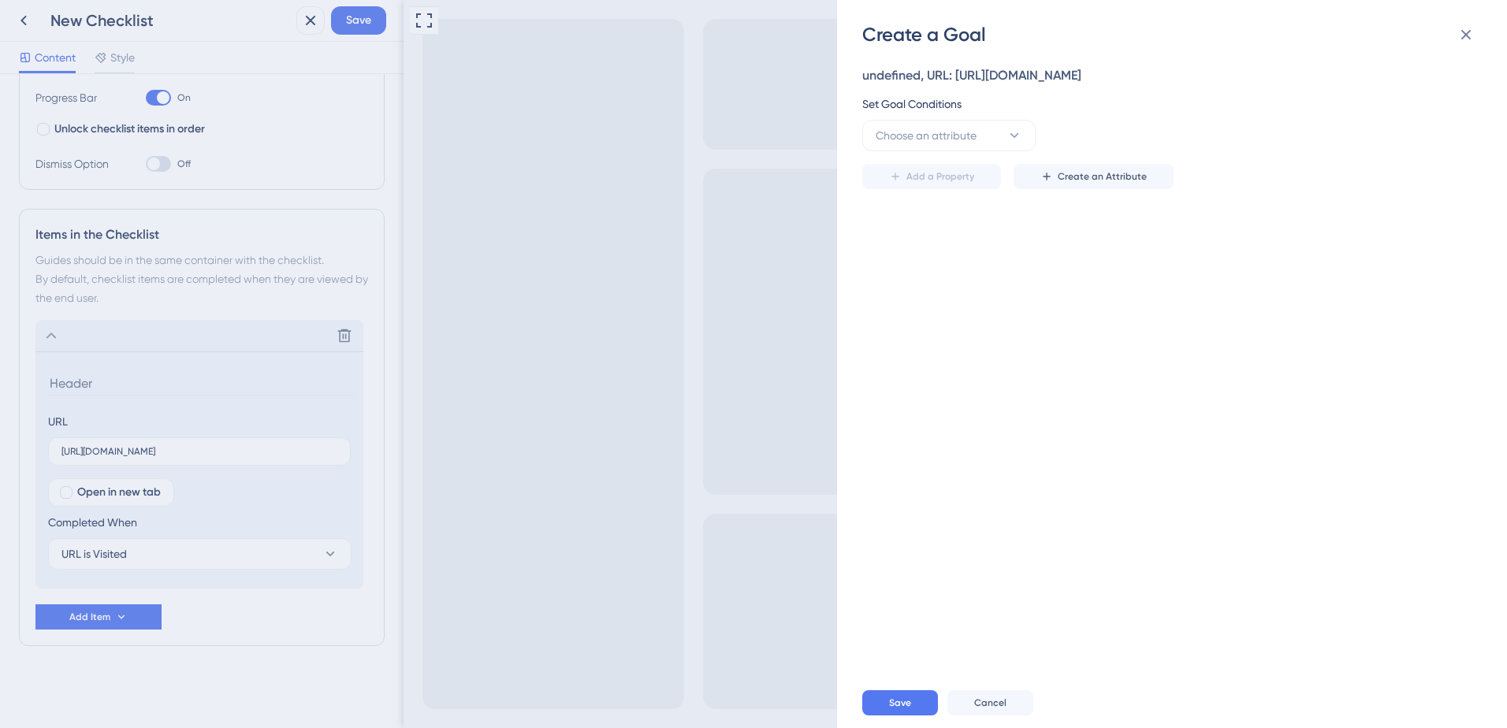
click at [261, 557] on div "Create a Goal undefined, URL: [URL][DOMAIN_NAME] Set Goal Conditions Choose an …" at bounding box center [753, 364] width 1507 height 728
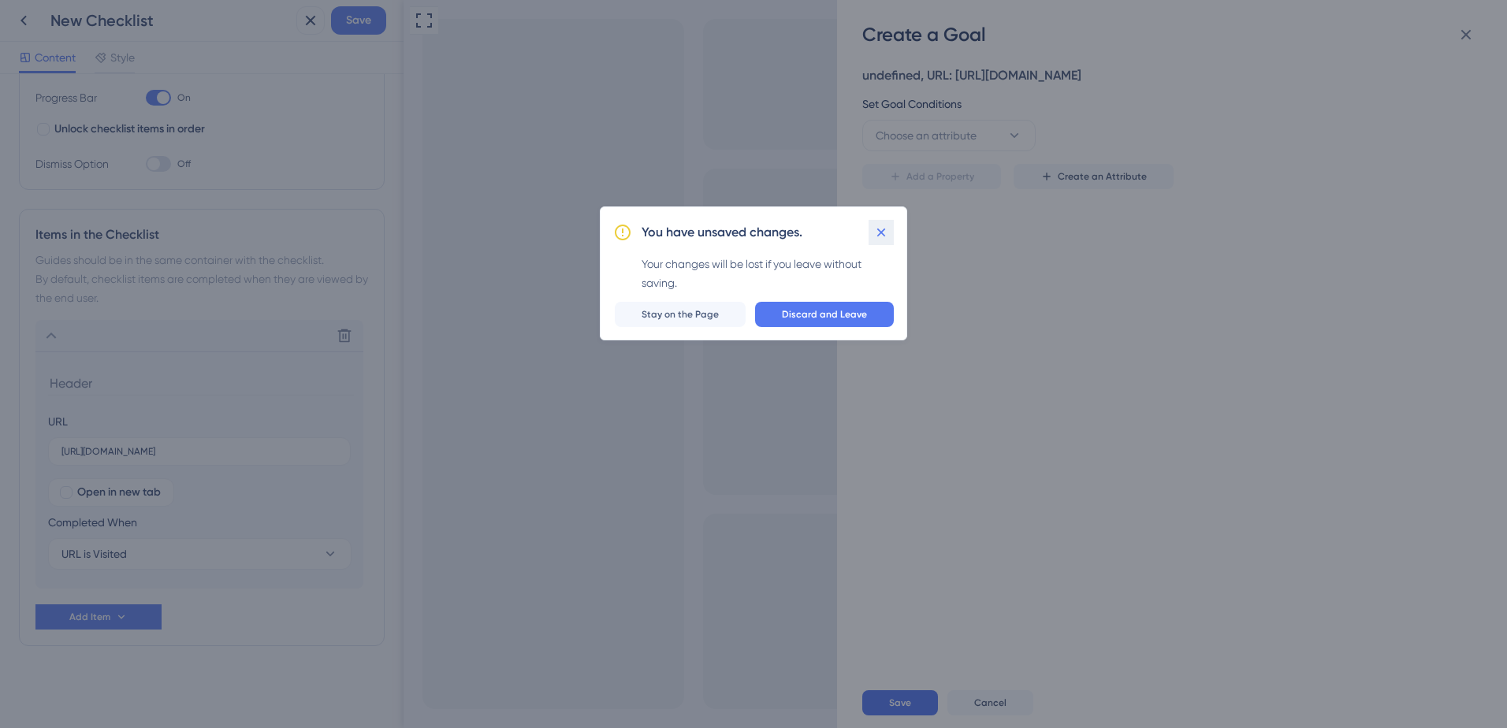
click at [881, 230] on icon at bounding box center [881, 233] width 16 height 16
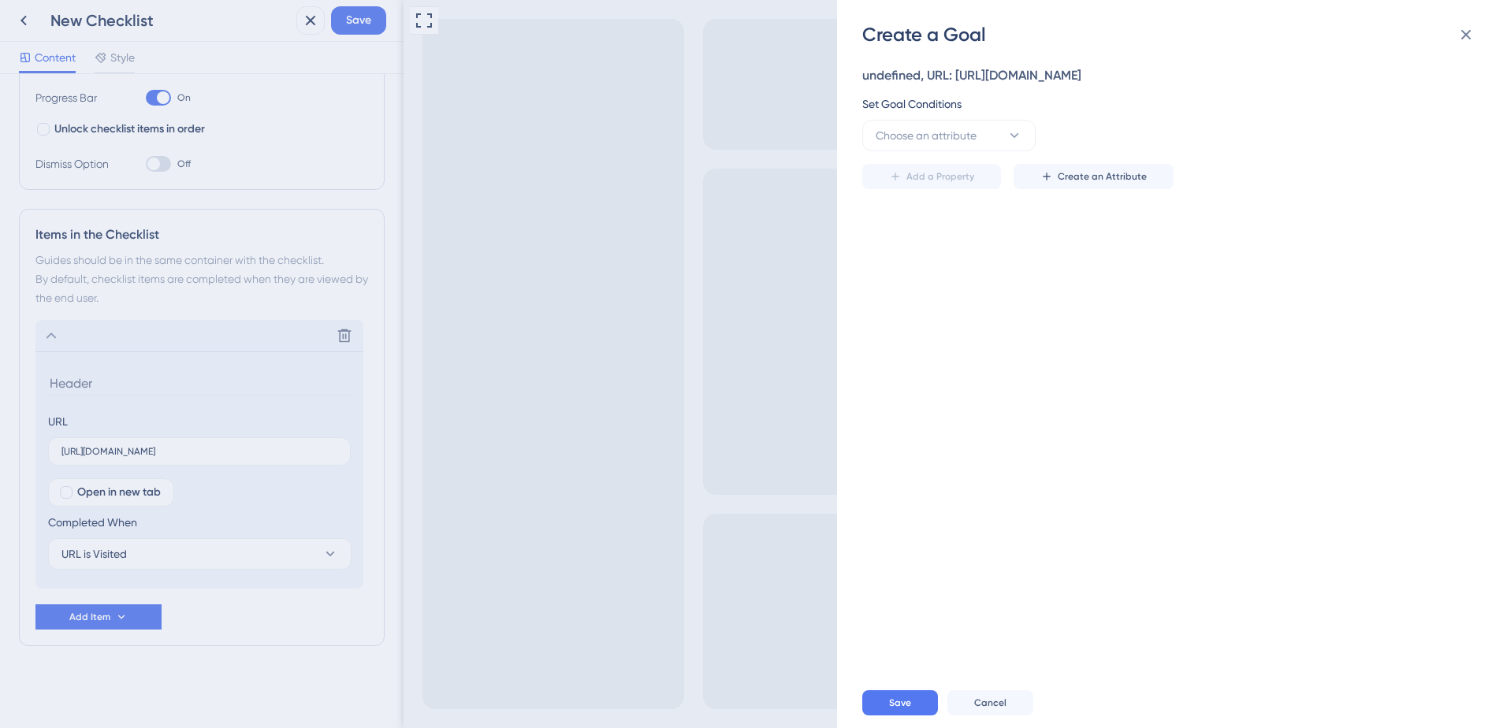
click at [330, 552] on div "Create a Goal undefined, URL: [URL][DOMAIN_NAME] Set Goal Conditions Choose an …" at bounding box center [753, 364] width 1507 height 728
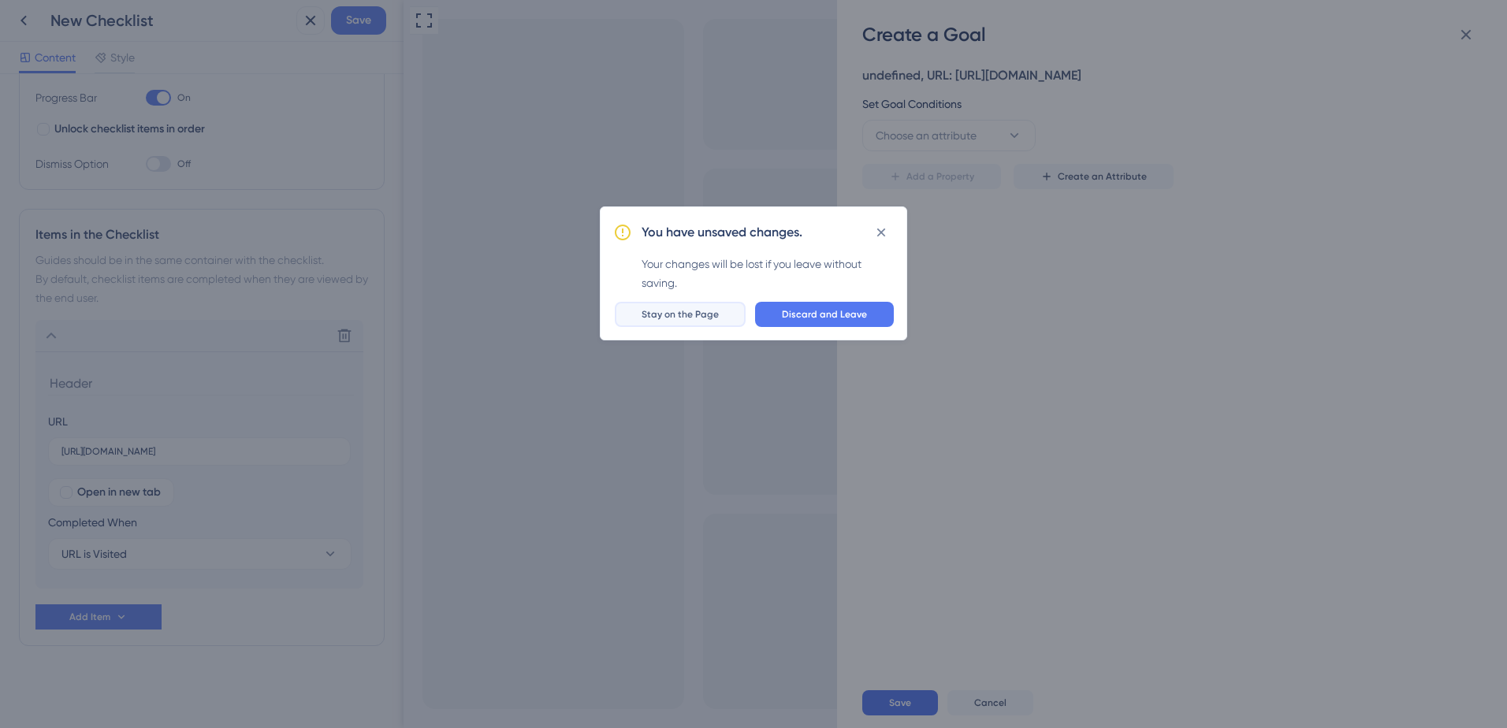
click at [711, 312] on span "Stay on the Page" at bounding box center [680, 314] width 77 height 13
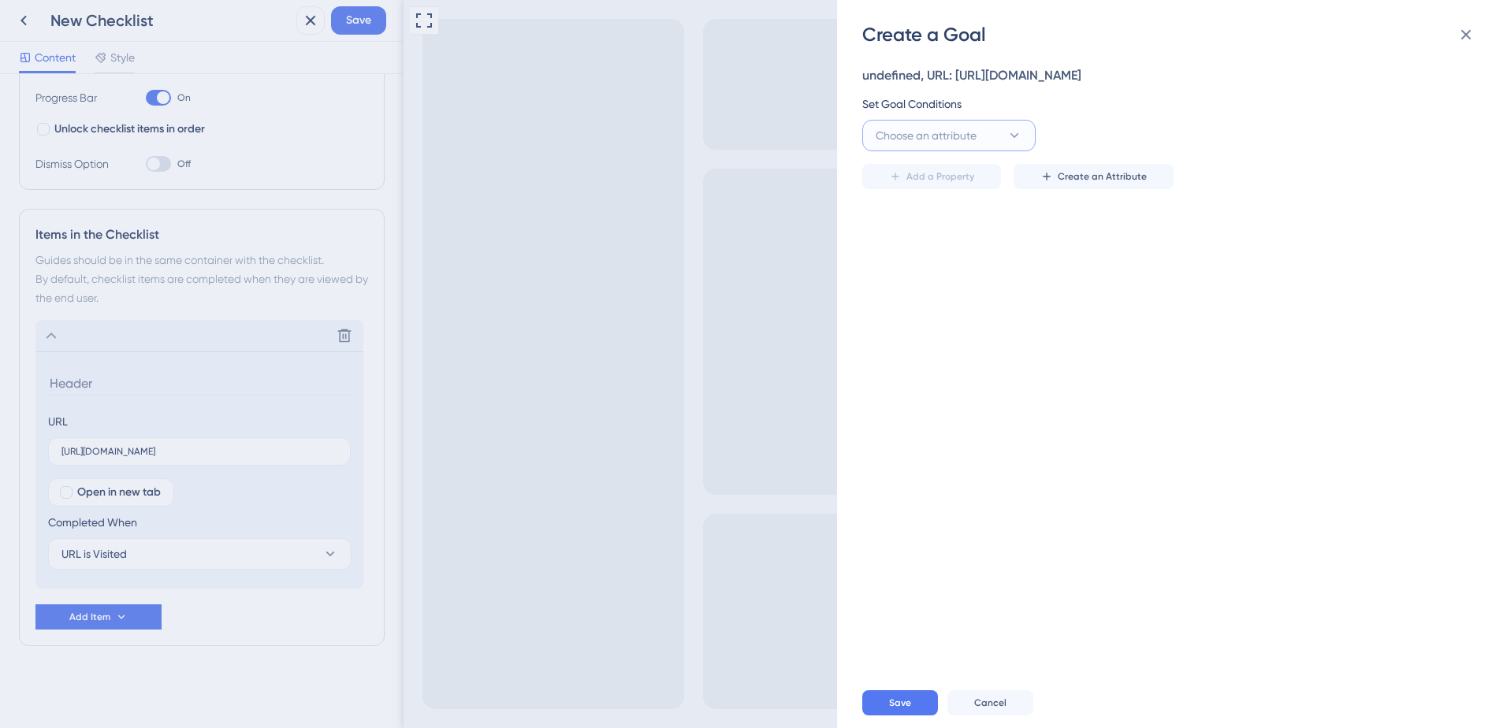
click at [1003, 141] on button "Choose an attribute" at bounding box center [948, 136] width 173 height 32
click at [947, 380] on div "Checklist Checklist" at bounding box center [949, 390] width 128 height 32
click at [1320, 136] on button "Select an option" at bounding box center [1341, 136] width 252 height 32
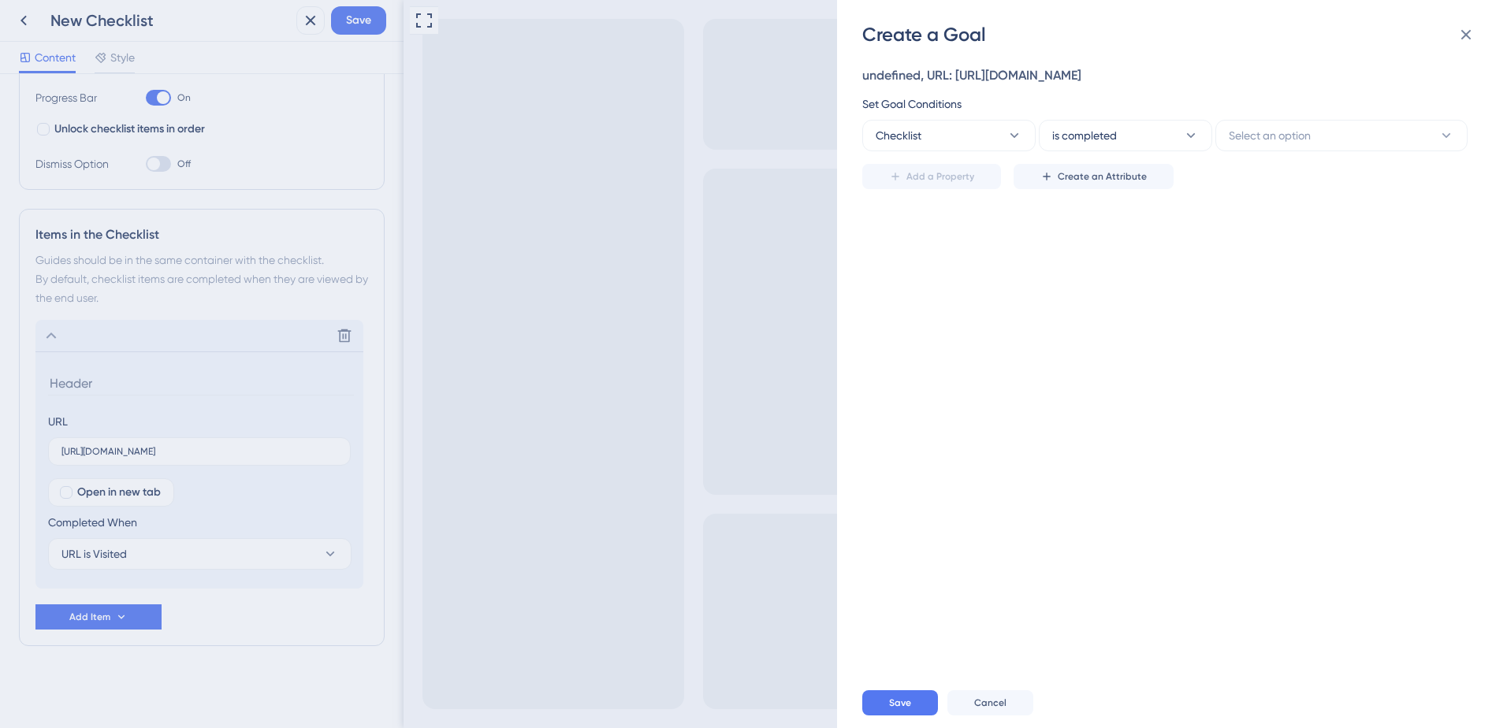
click at [318, 15] on div "Create a Goal undefined, URL: [URL][DOMAIN_NAME] Set Goal Conditions Checklist …" at bounding box center [753, 364] width 1507 height 728
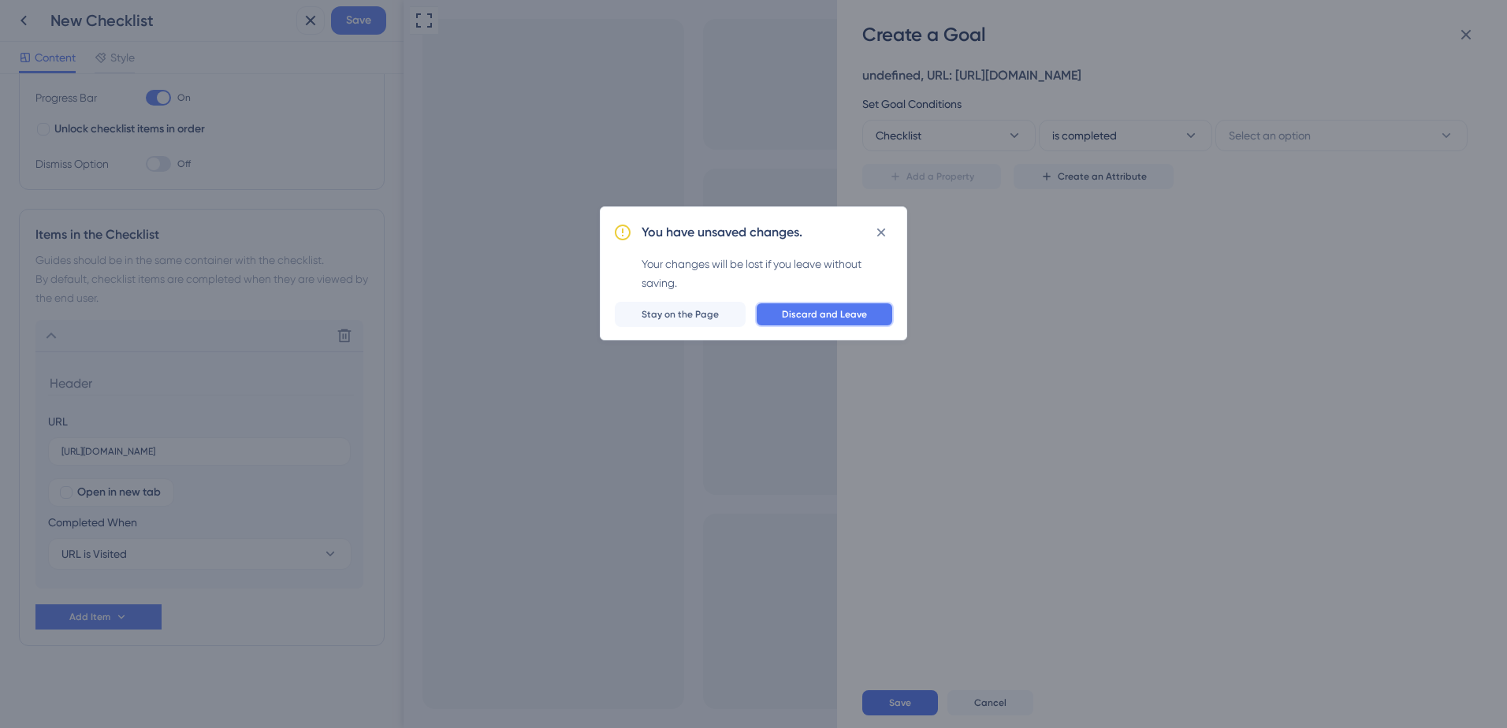
click at [795, 308] on span "Discard and Leave" at bounding box center [824, 314] width 85 height 13
